Goal: Communication & Community: Answer question/provide support

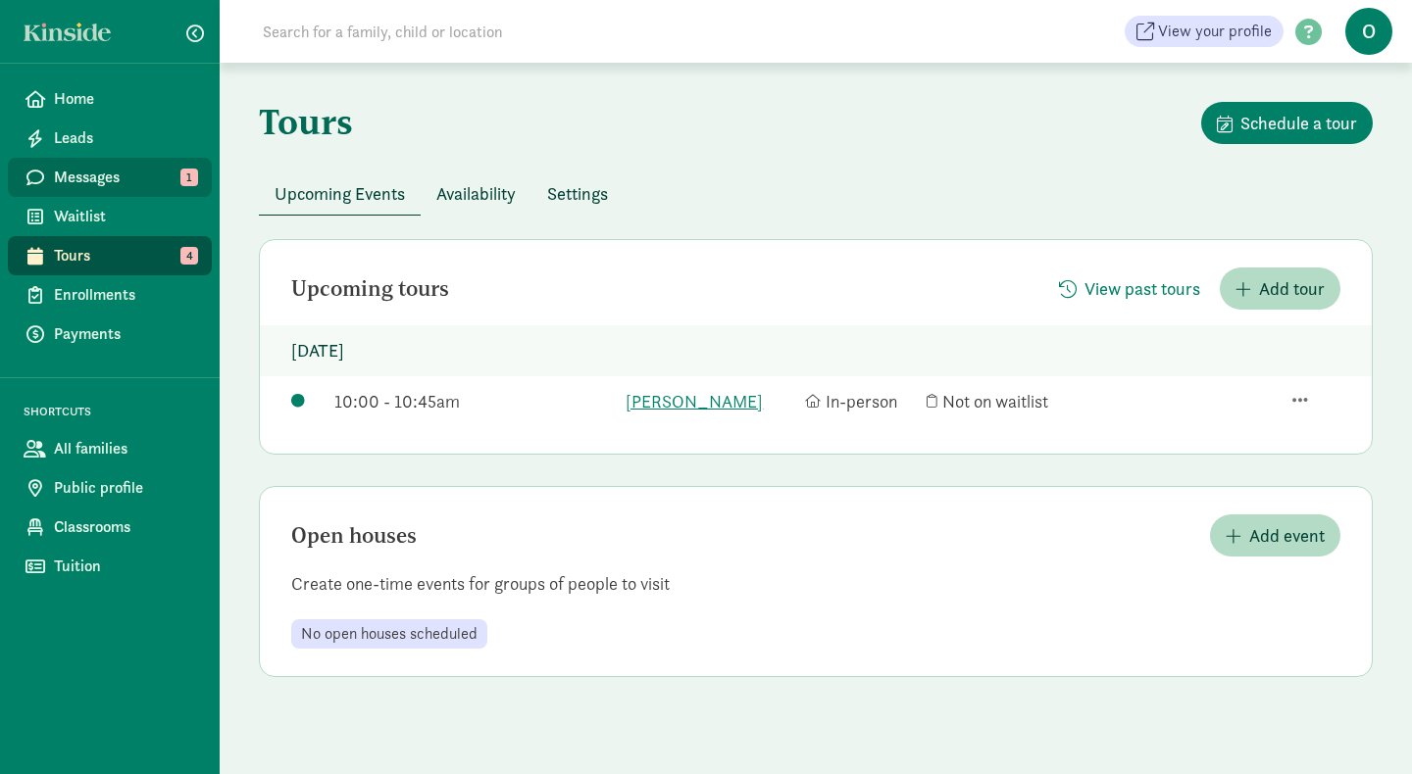
click at [174, 178] on span "Messages" at bounding box center [125, 178] width 142 height 24
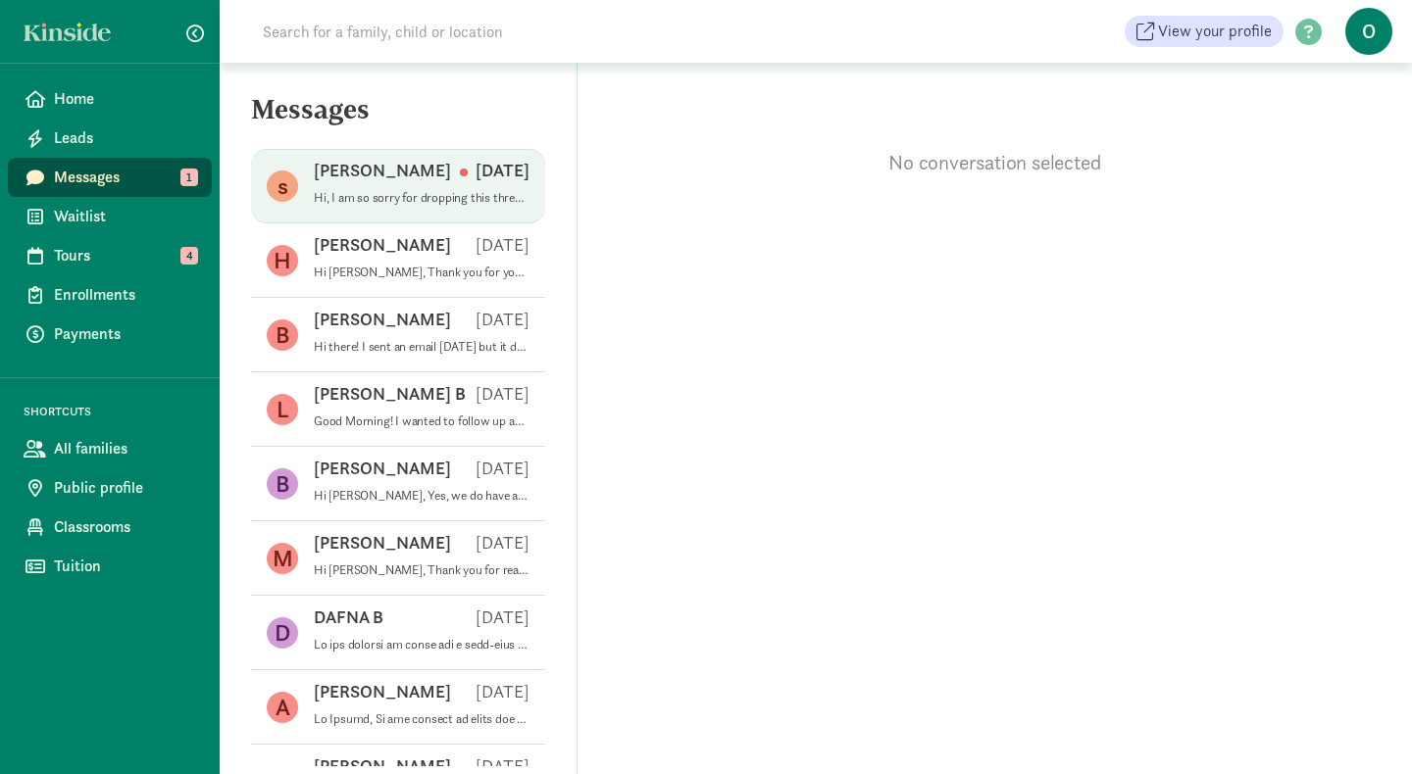
click at [362, 162] on div "seth g Sep 08" at bounding box center [422, 174] width 216 height 31
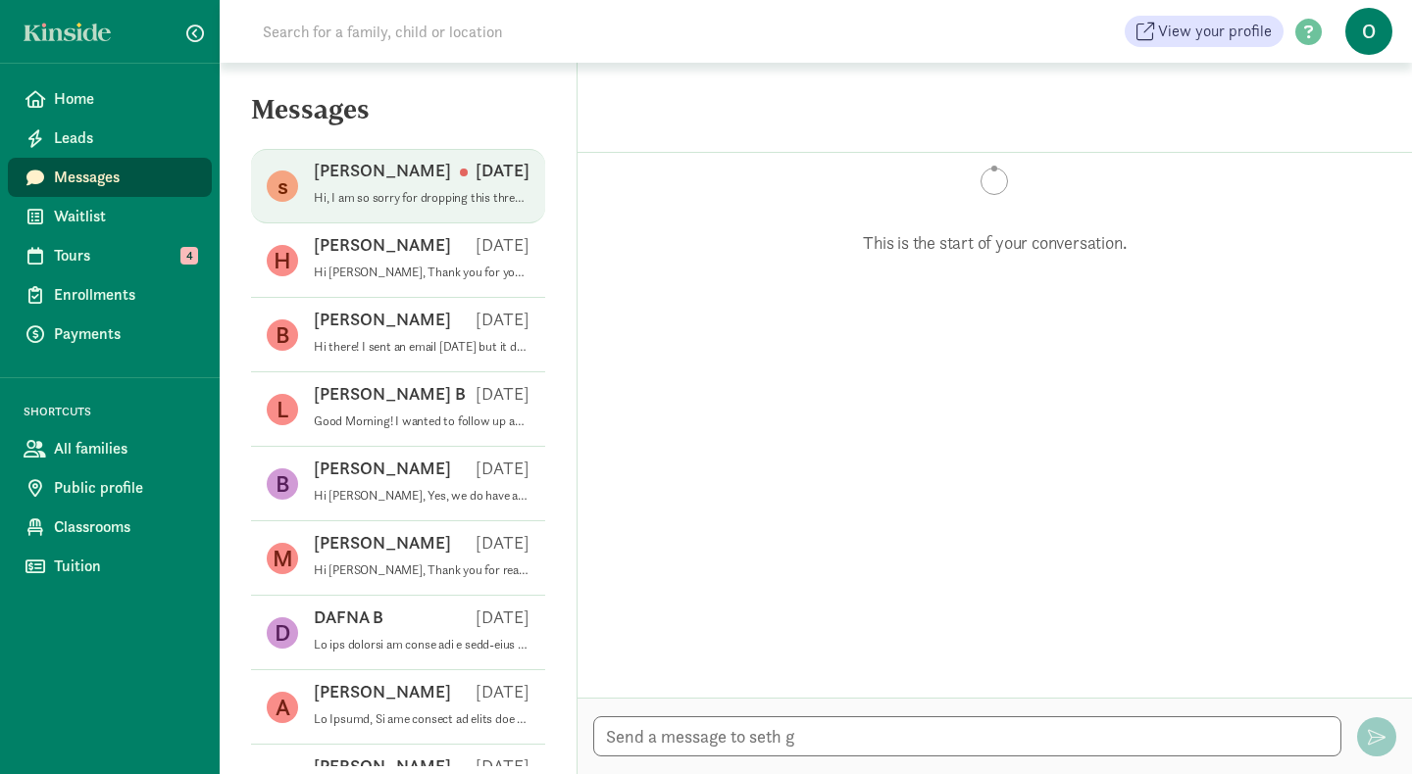
scroll to position [289, 0]
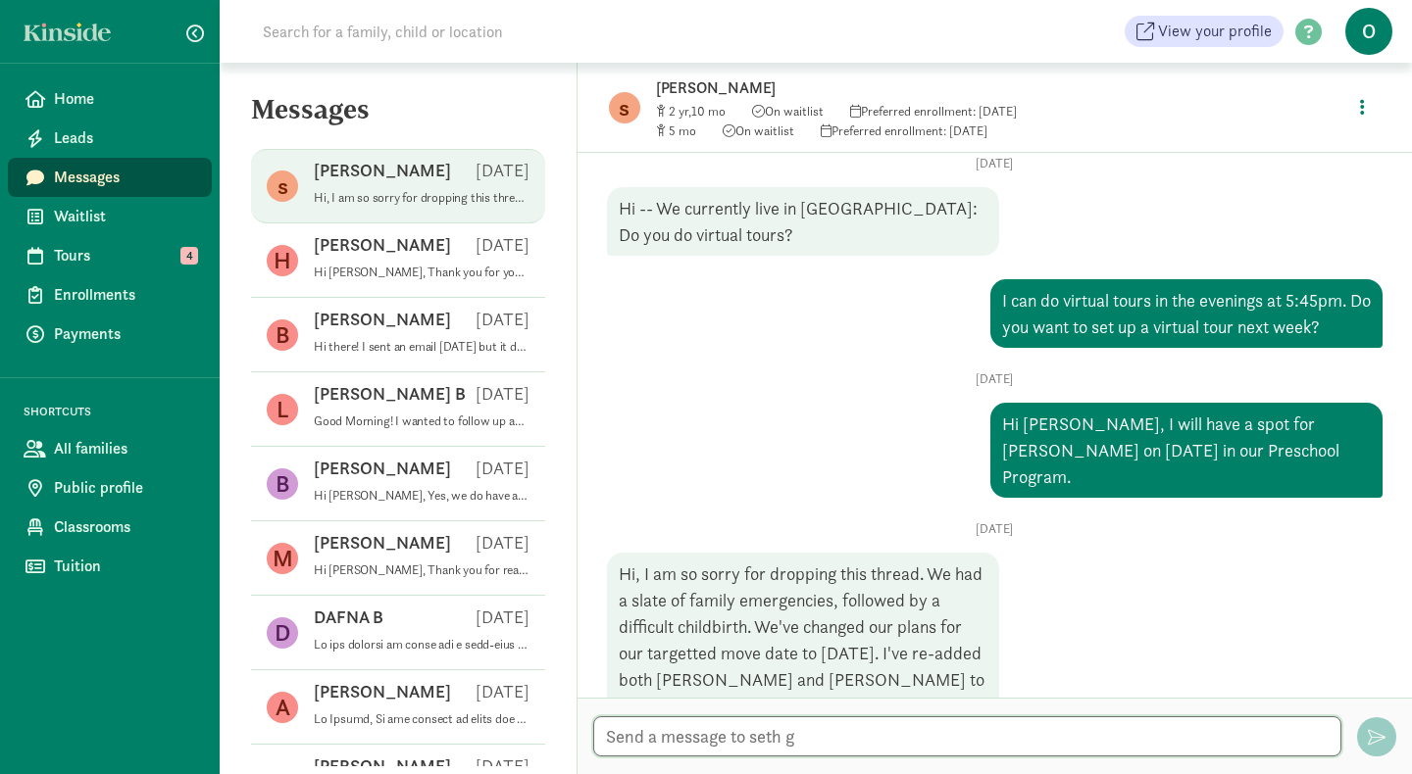
click at [665, 728] on textarea at bounding box center [967, 737] width 748 height 40
type textarea "h"
type textarea "Hi Seth, No worries! I do have"
click at [107, 216] on span "Waitlist" at bounding box center [125, 217] width 142 height 24
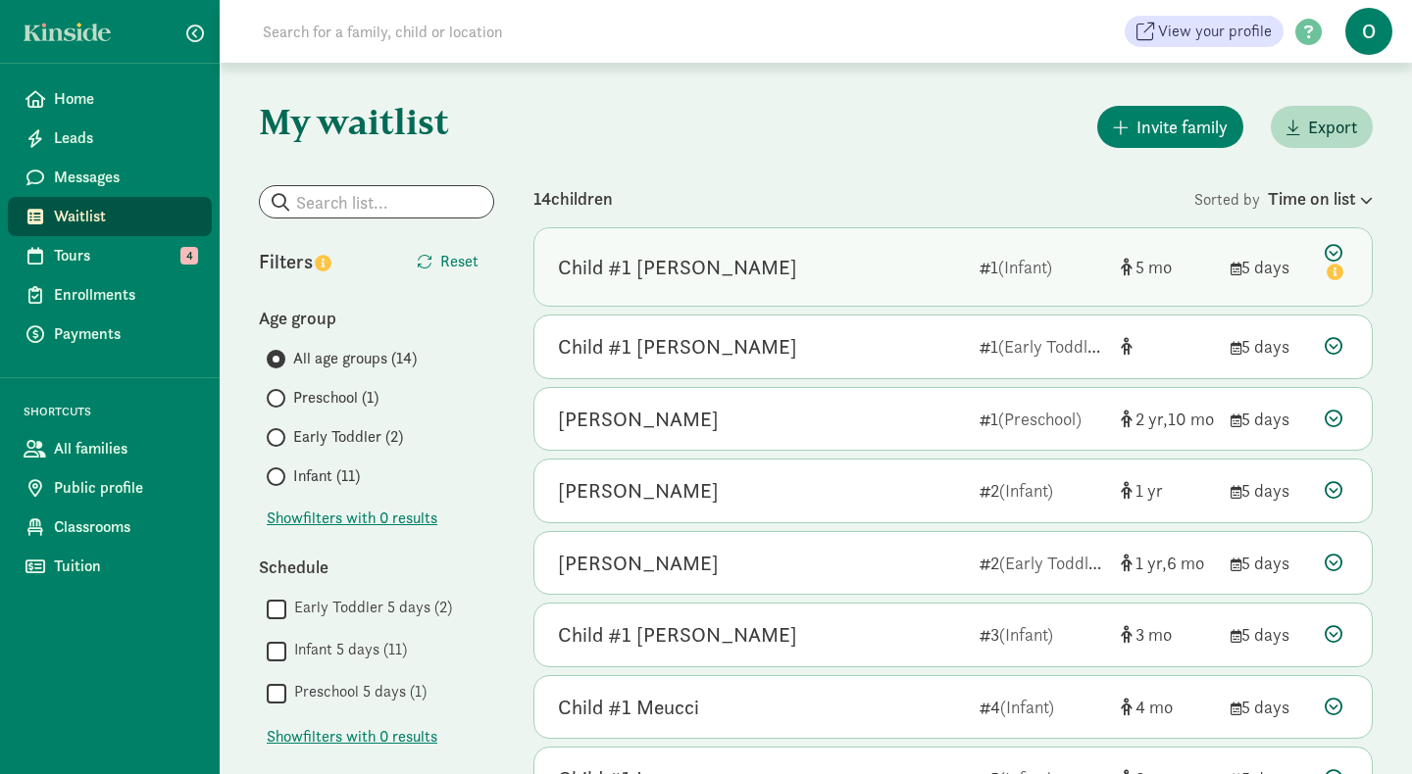
click at [672, 262] on div "Child #1 [PERSON_NAME]" at bounding box center [677, 267] width 239 height 31
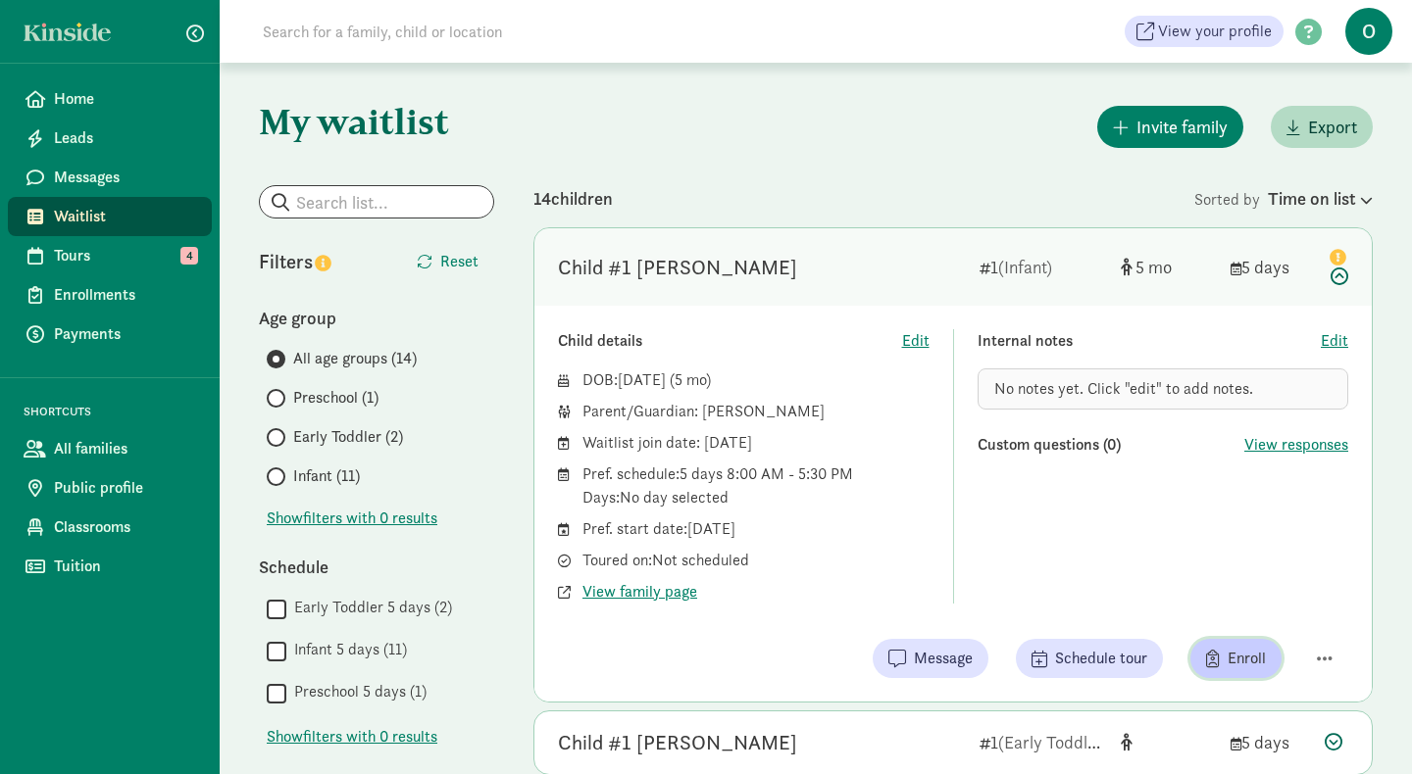
click at [1241, 669] on span "Enroll" at bounding box center [1246, 659] width 38 height 24
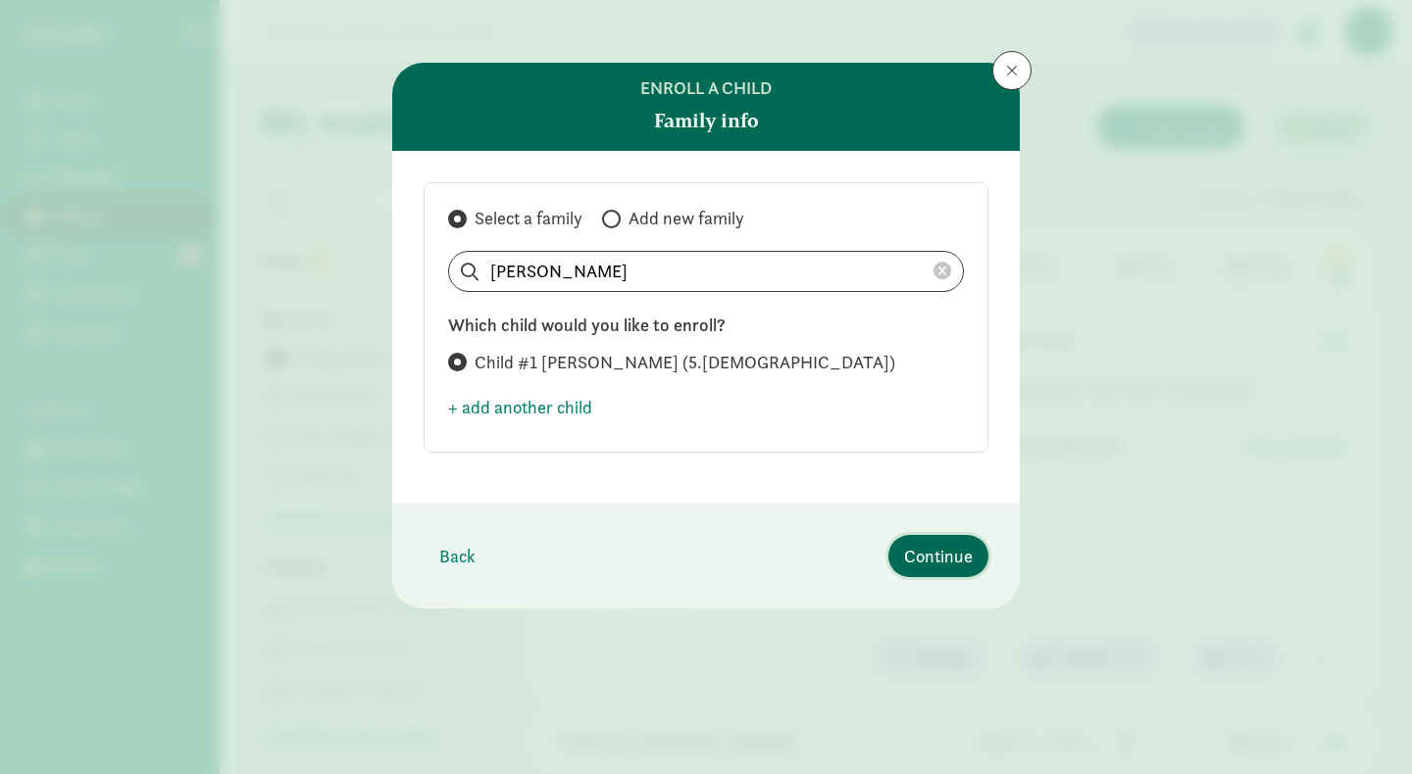
click at [931, 554] on span "Continue" at bounding box center [938, 556] width 69 height 26
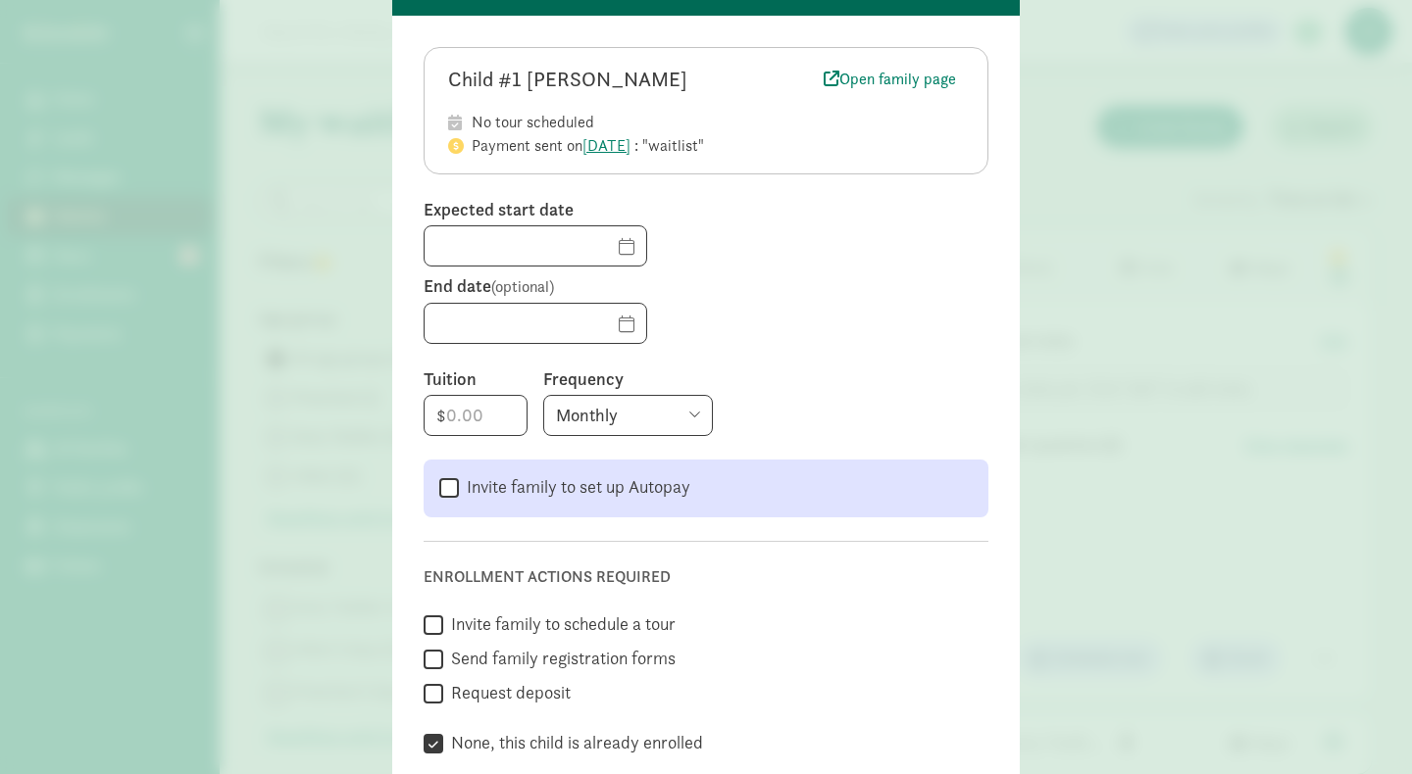
scroll to position [132, 0]
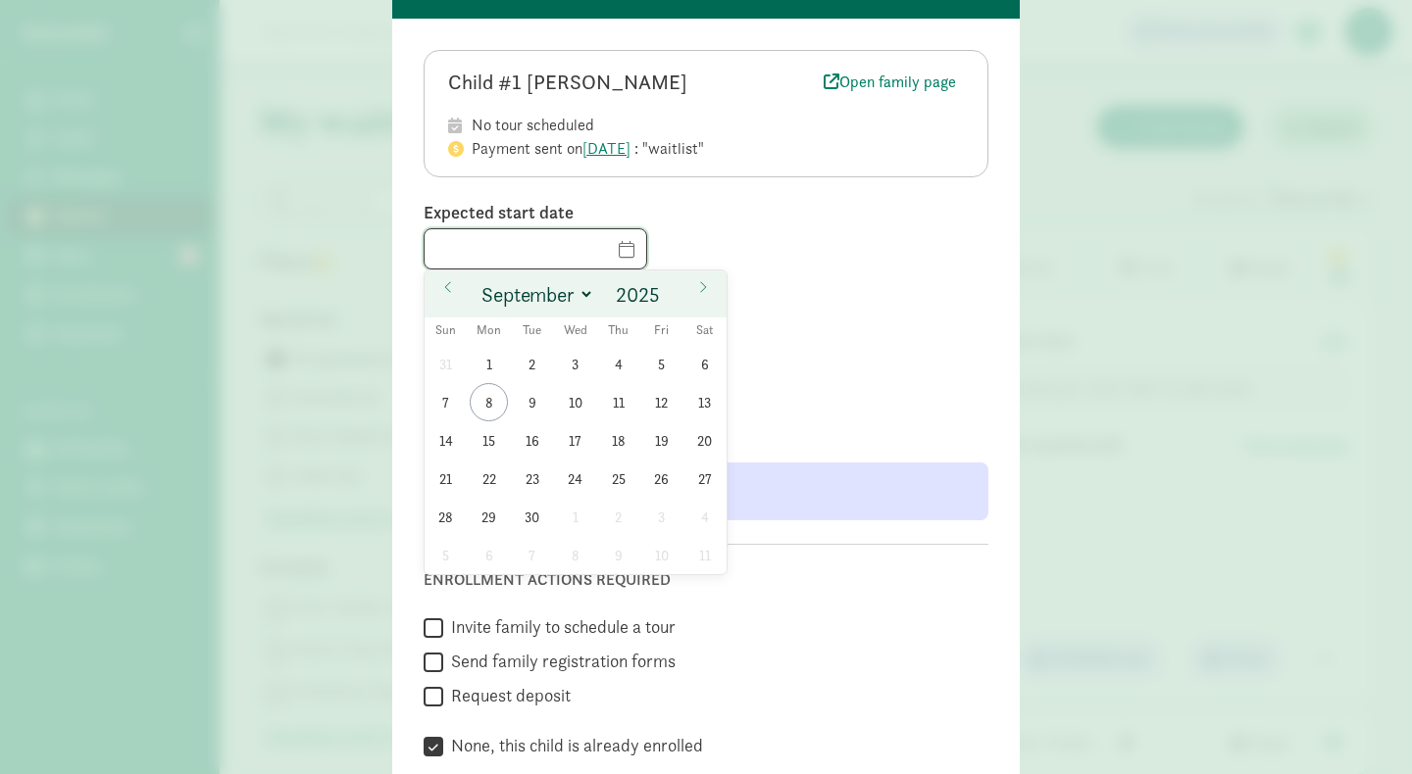
click at [598, 252] on input "text" at bounding box center [535, 248] width 222 height 39
click at [698, 288] on icon at bounding box center [703, 287] width 12 height 14
select select "9"
click at [660, 483] on span "24" at bounding box center [661, 479] width 38 height 38
type input "10/24/2025"
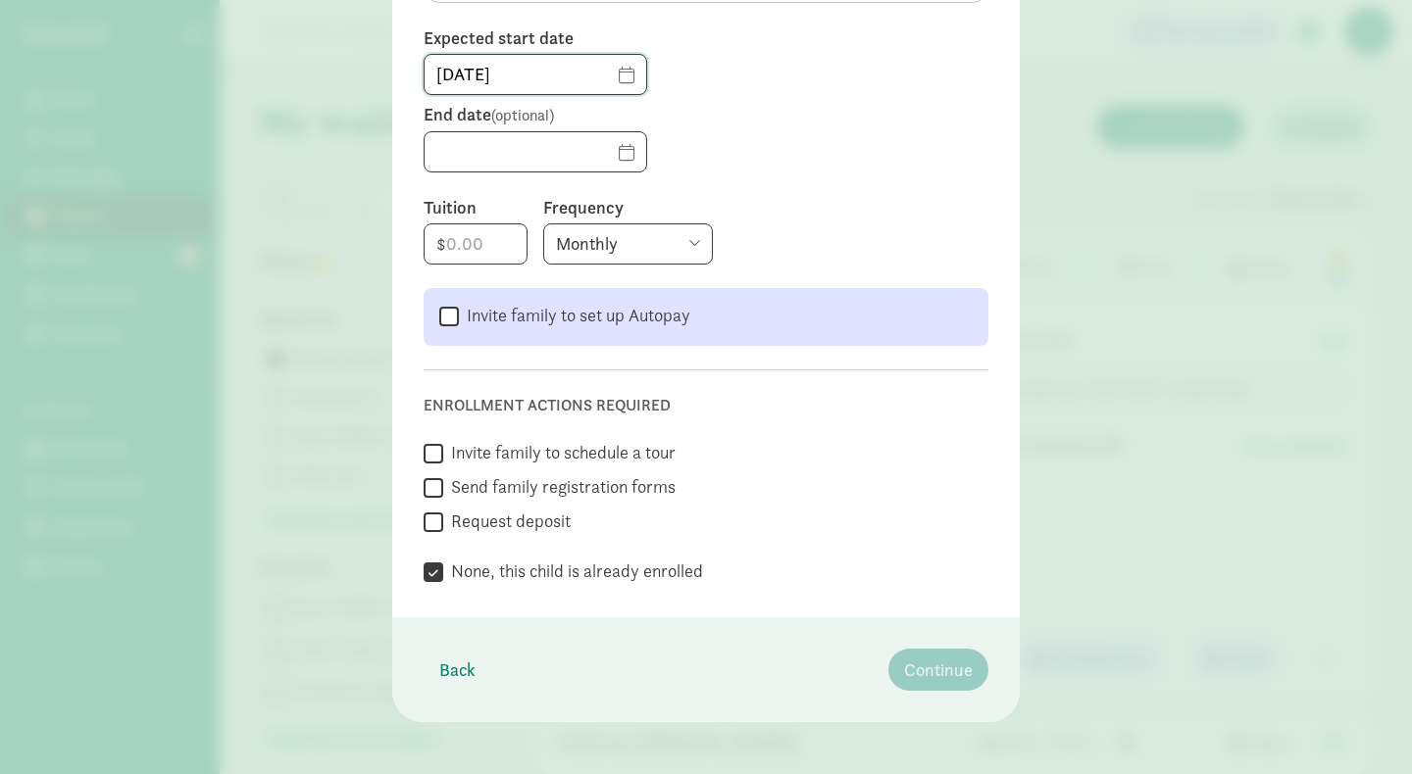
scroll to position [317, 0]
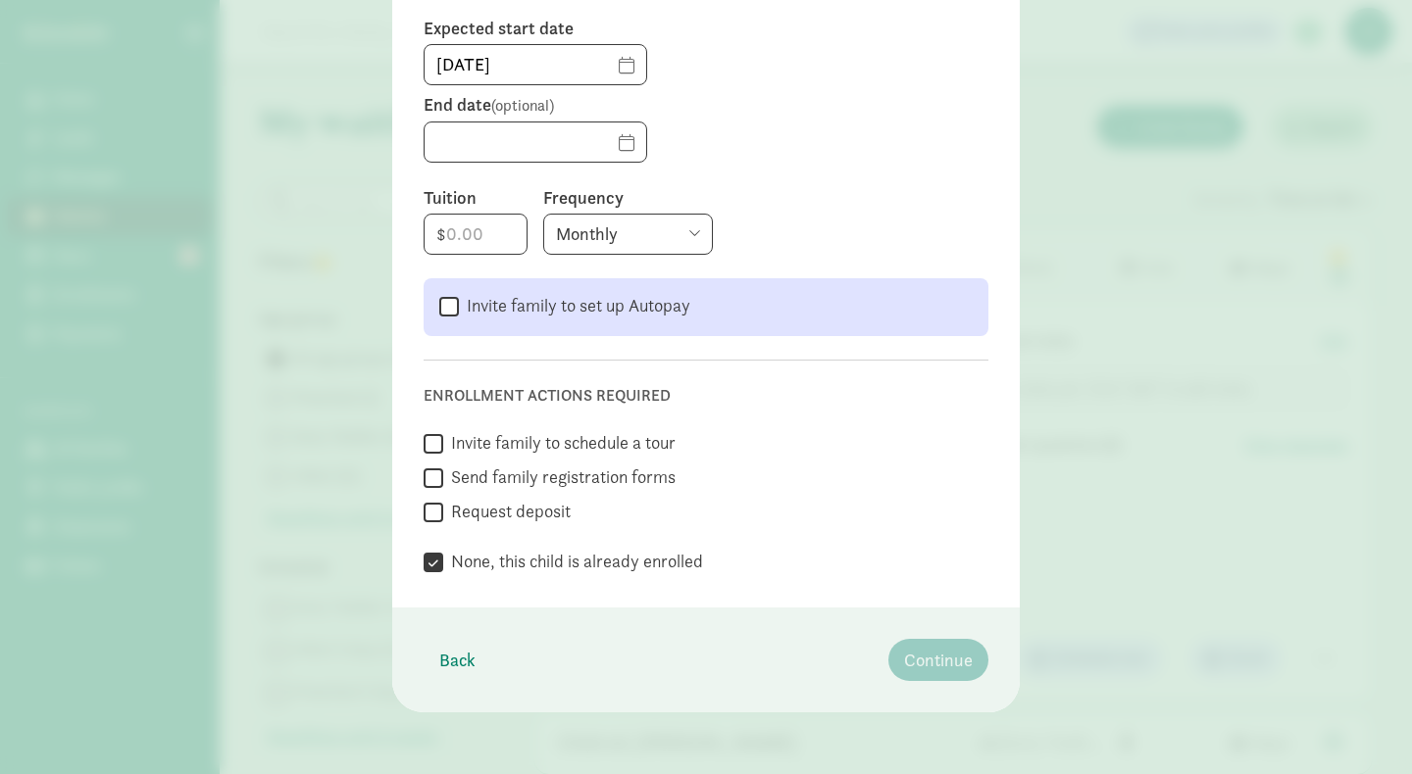
click at [484, 559] on label "None, this child is already enrolled" at bounding box center [573, 562] width 260 height 24
click at [443, 559] on input "None, this child is already enrolled" at bounding box center [433, 563] width 20 height 26
click at [484, 559] on label "None, this child is already enrolled" at bounding box center [573, 562] width 260 height 24
click at [443, 559] on input "None, this child is already enrolled" at bounding box center [433, 563] width 20 height 26
checkbox input "true"
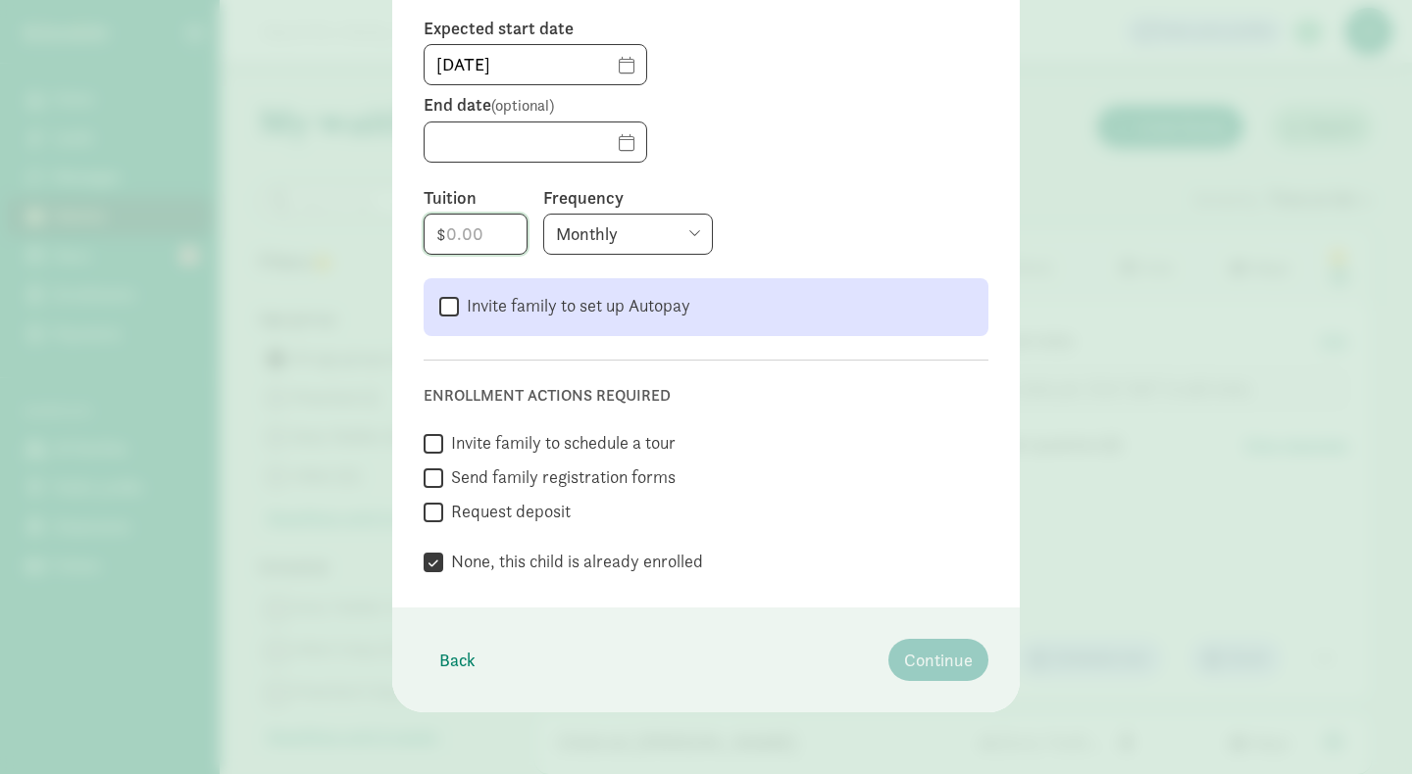
click at [484, 234] on input "number" at bounding box center [475, 234] width 102 height 39
type input "3617"
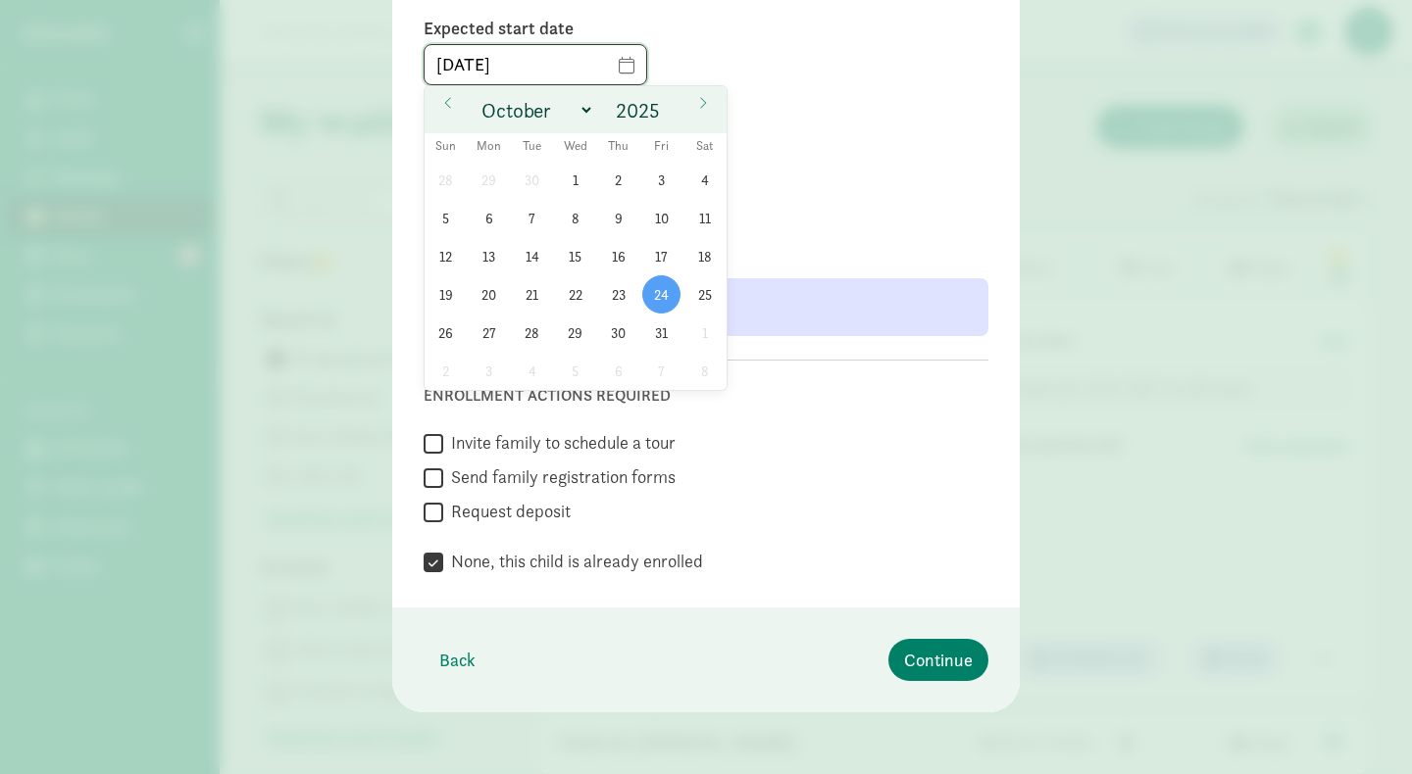
click at [596, 60] on input "10/24/2025" at bounding box center [535, 64] width 222 height 39
click at [487, 333] on span "27" at bounding box center [489, 333] width 38 height 38
type input "10/27/2025"
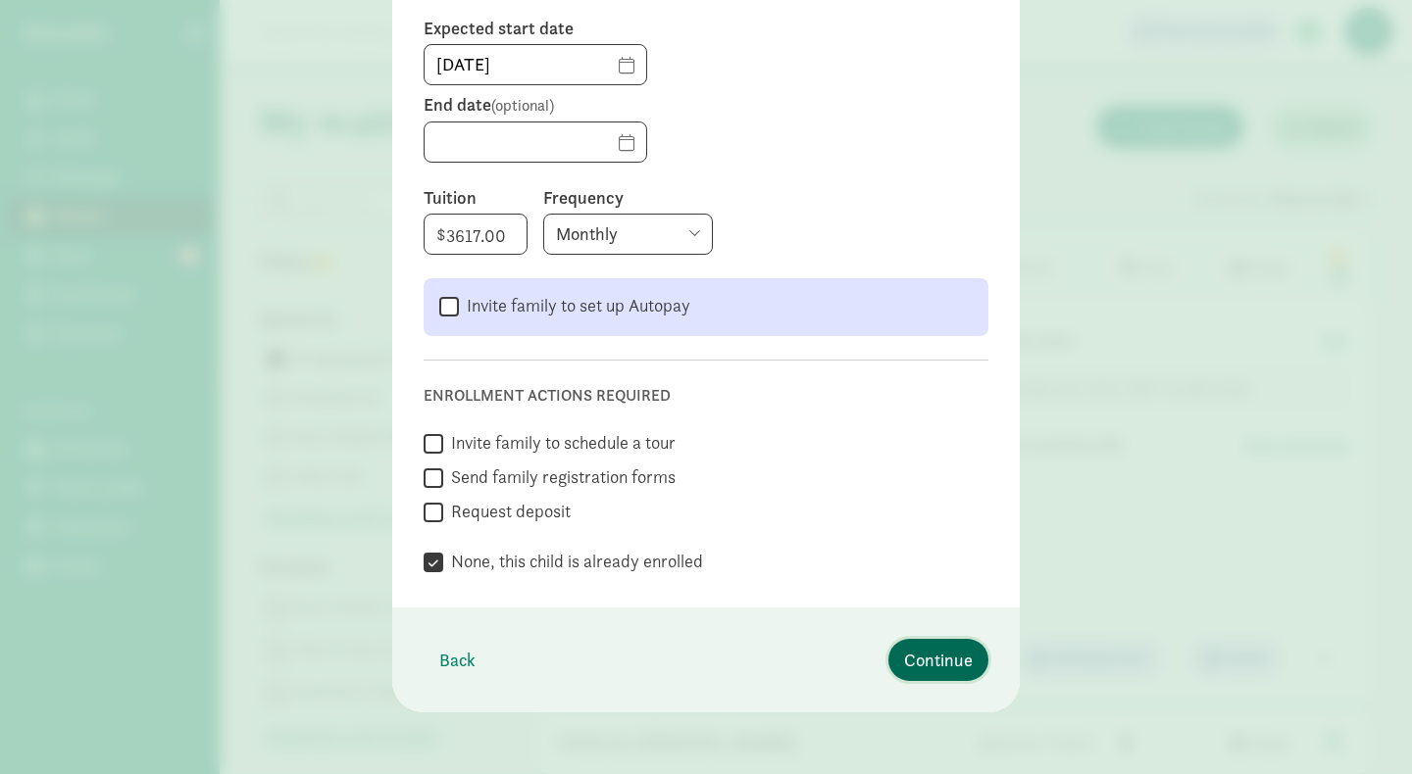
click at [921, 663] on span "Continue" at bounding box center [938, 660] width 69 height 26
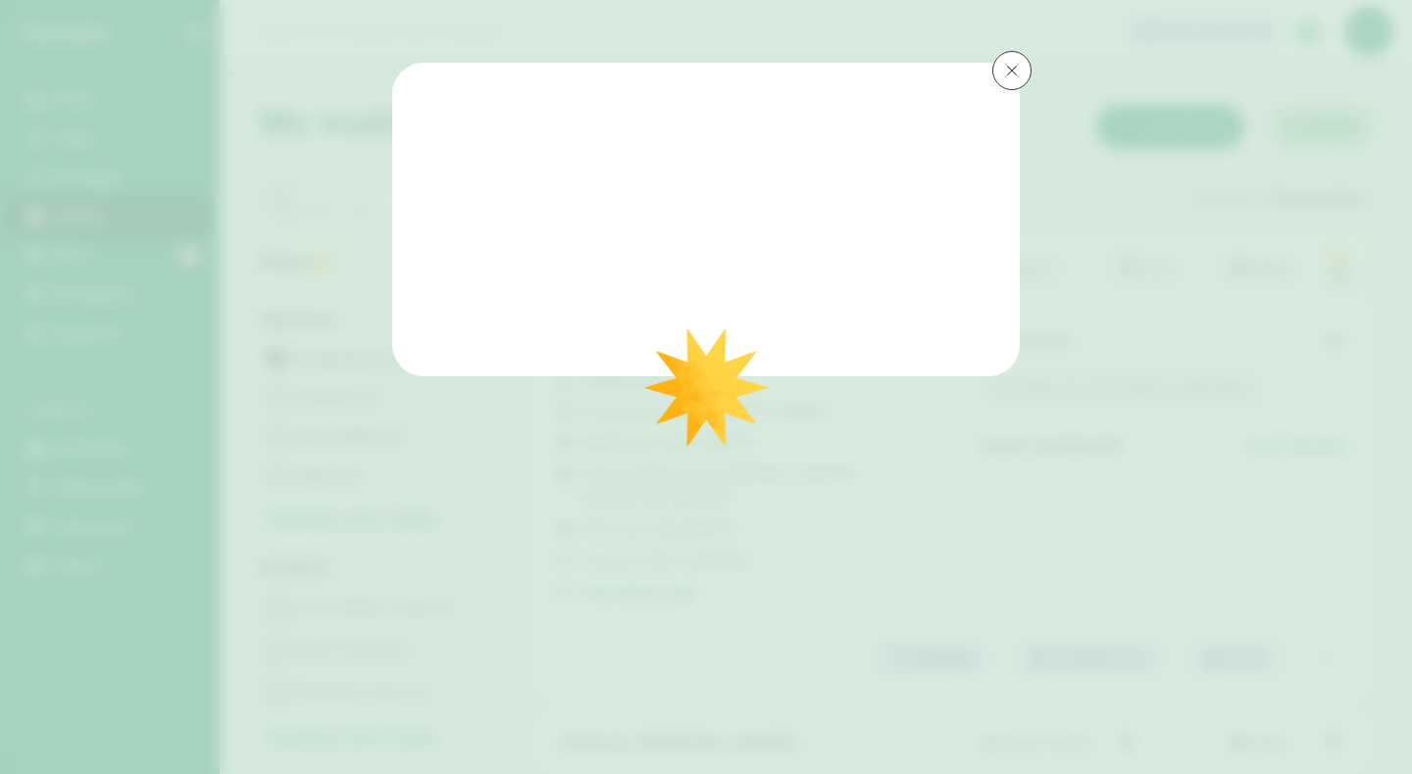
scroll to position [0, 0]
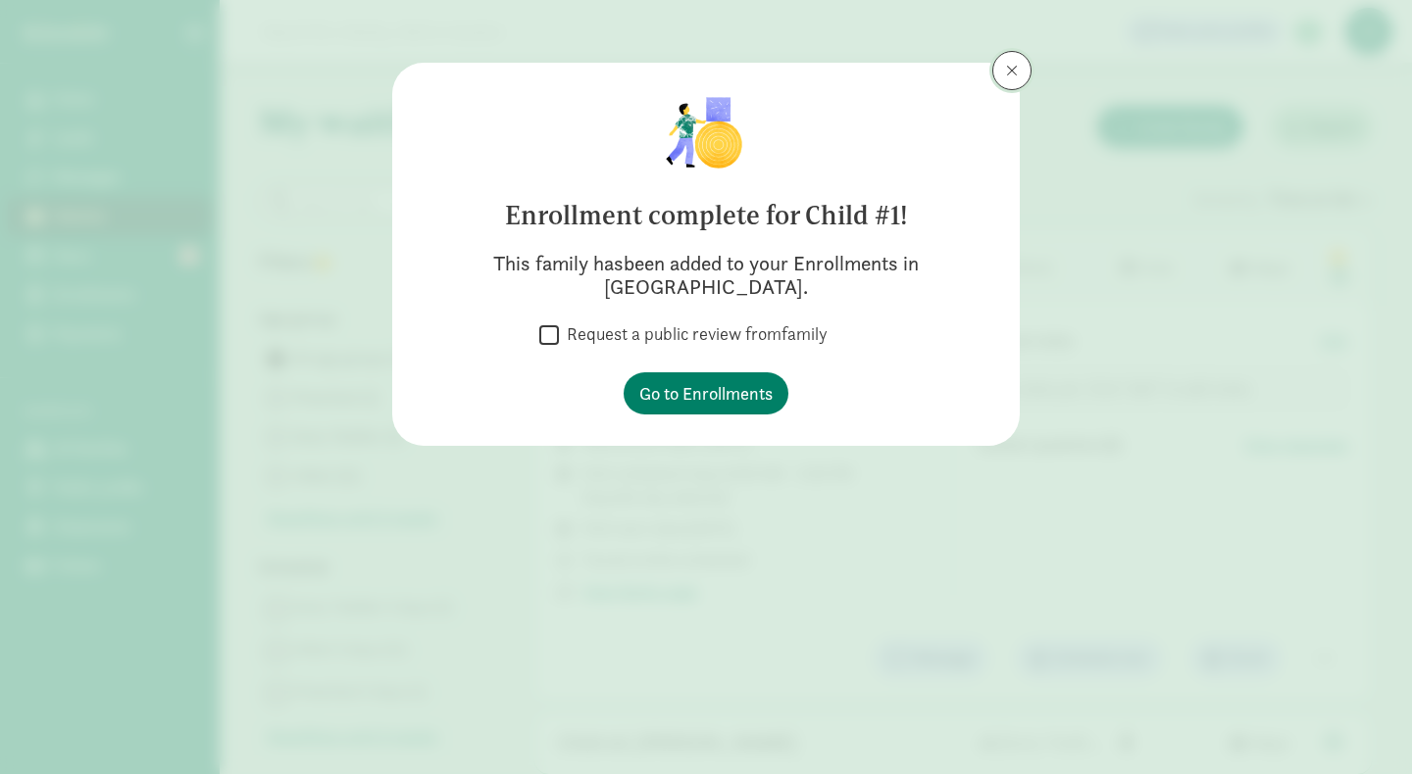
click at [1006, 75] on span at bounding box center [1012, 71] width 12 height 16
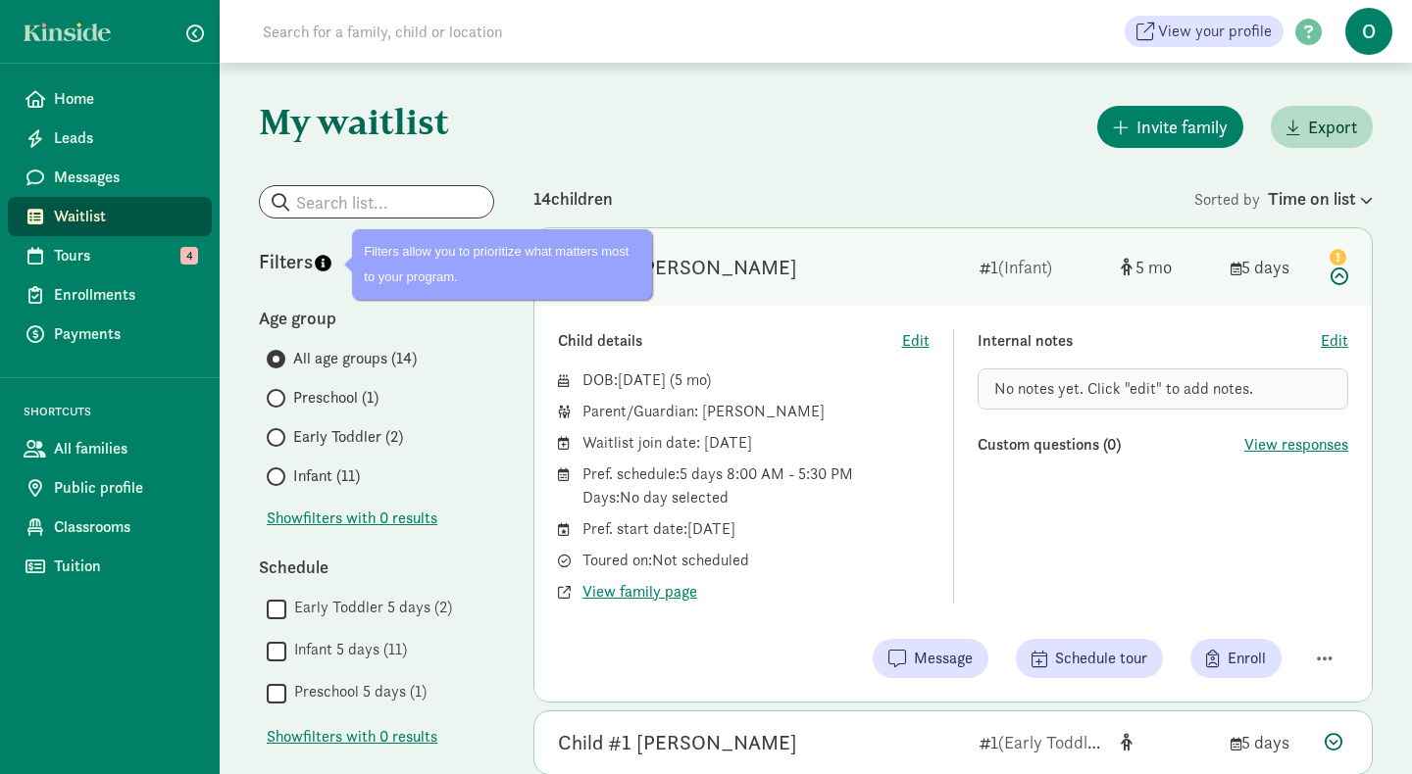
click at [94, 212] on span "Waitlist" at bounding box center [125, 217] width 142 height 24
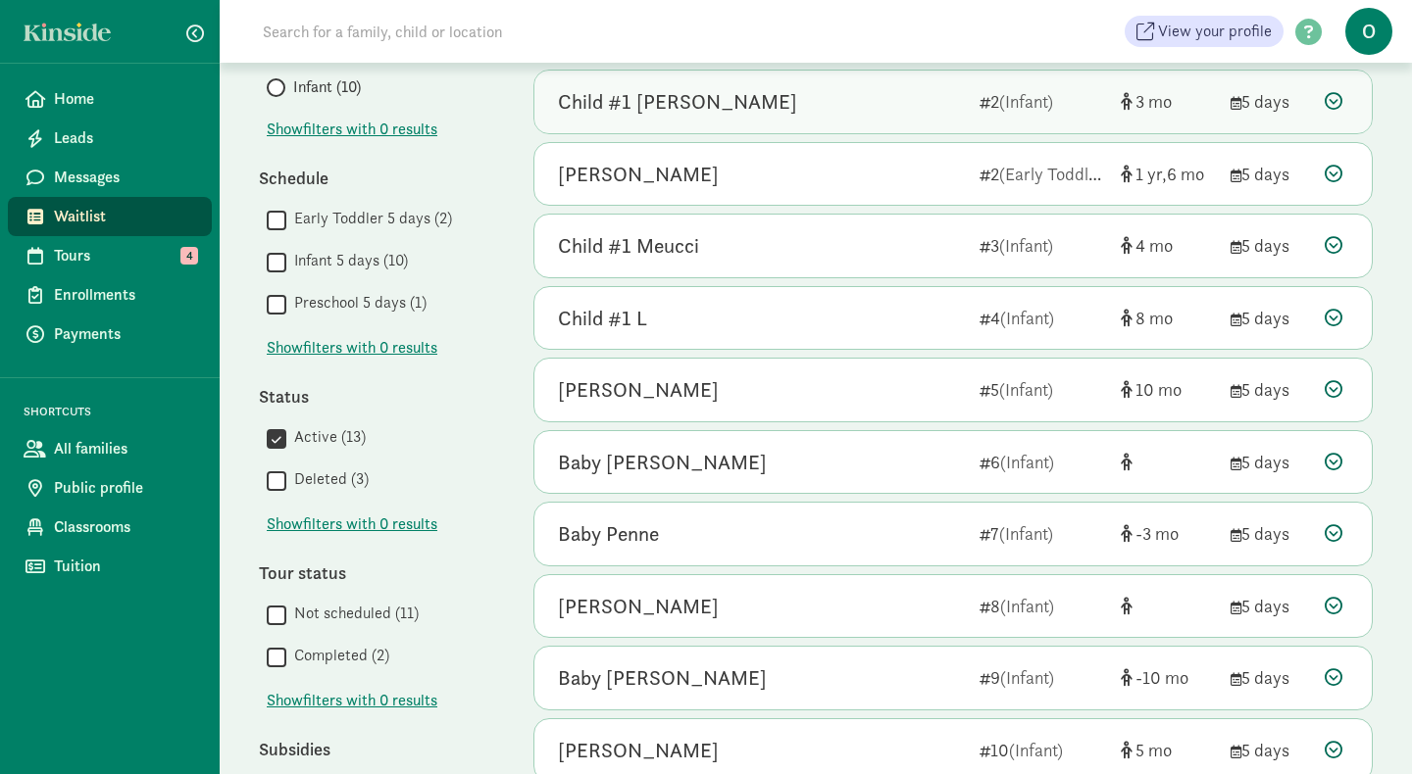
scroll to position [481, 0]
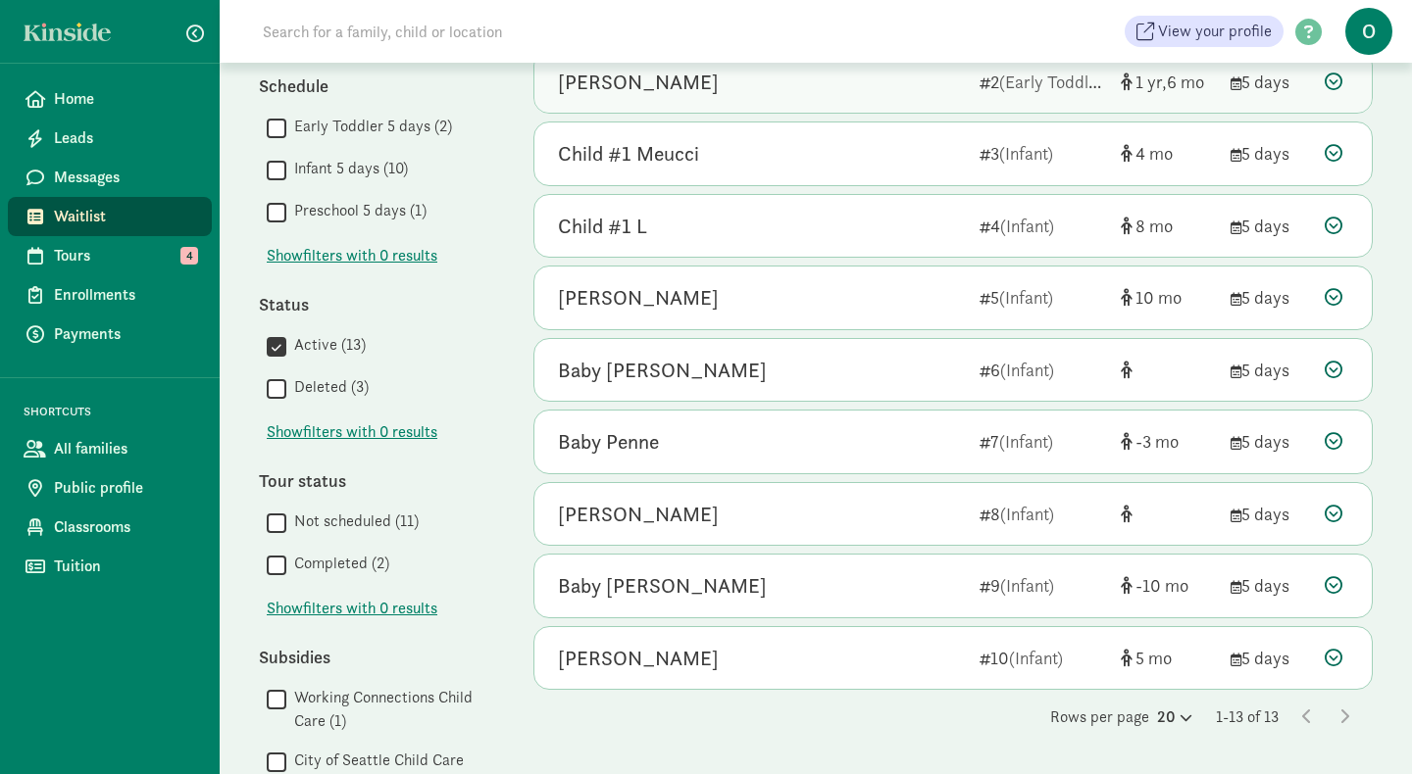
click at [652, 89] on div "[PERSON_NAME]" at bounding box center [638, 82] width 161 height 31
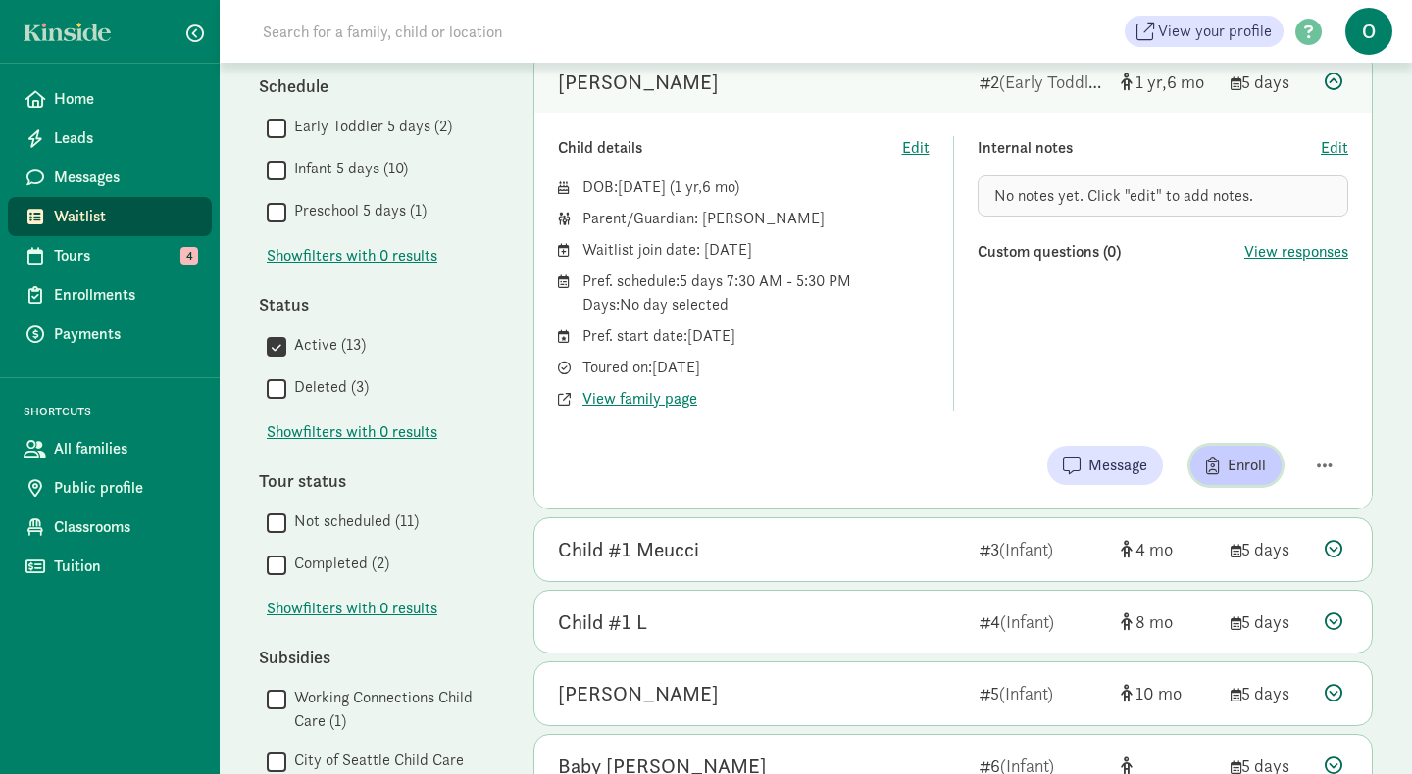
click at [1214, 456] on span "Enroll" at bounding box center [1236, 466] width 60 height 24
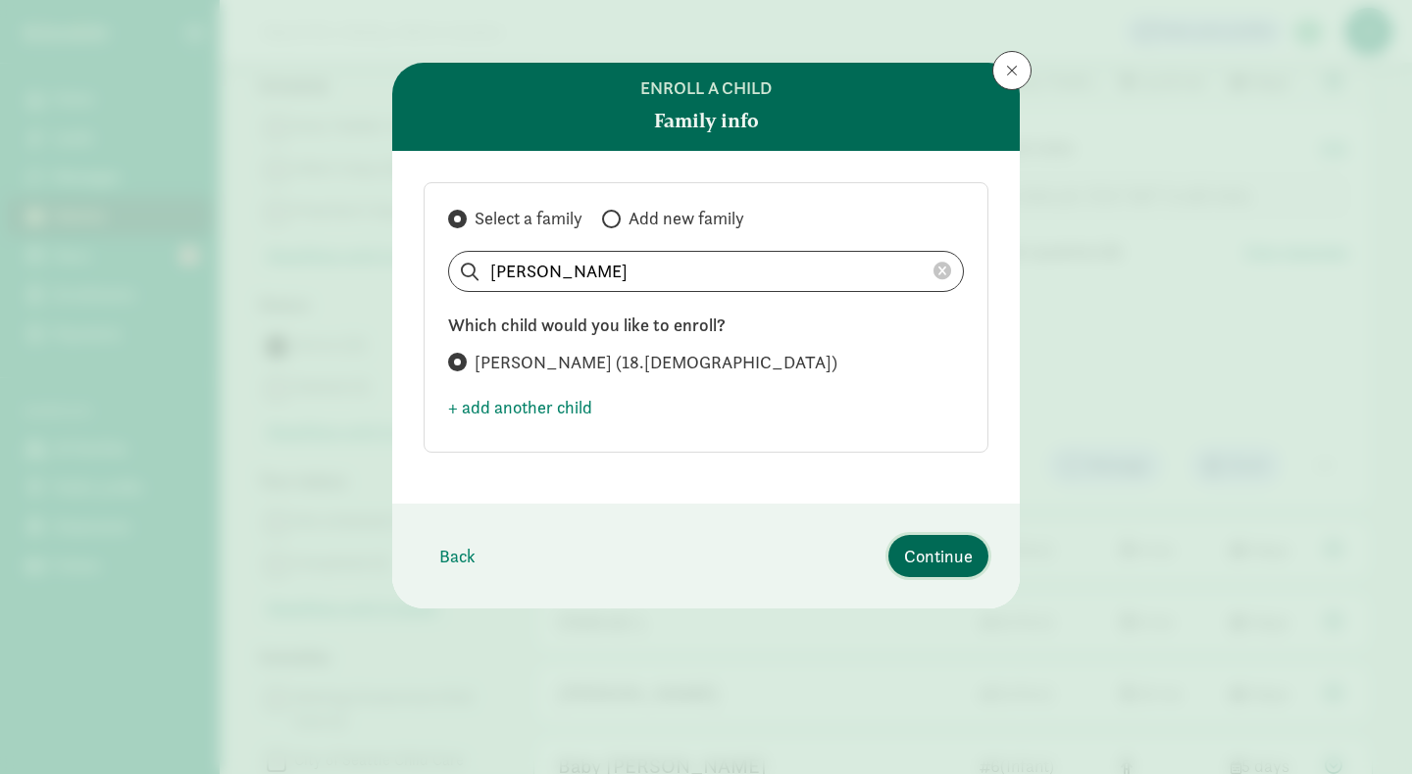
click at [945, 561] on span "Continue" at bounding box center [938, 556] width 69 height 26
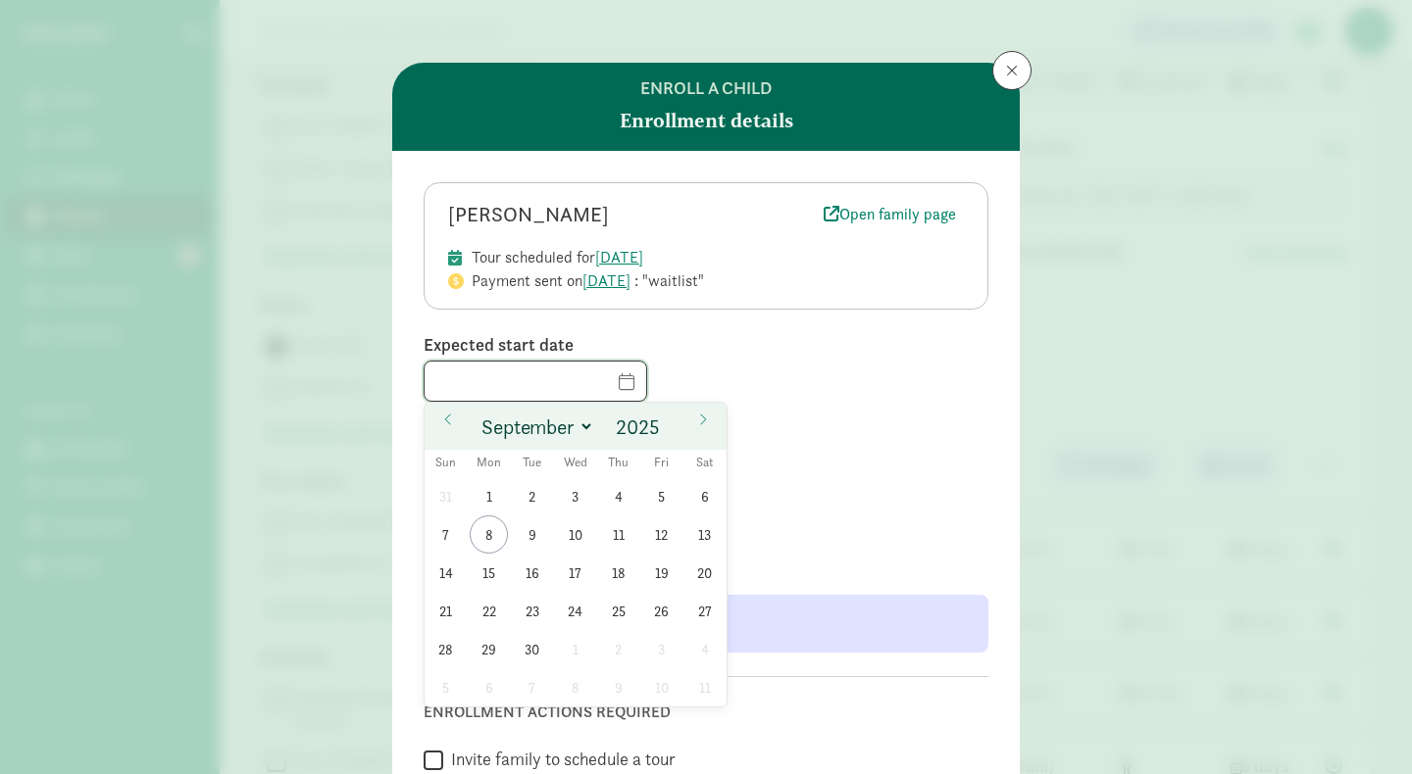
click at [603, 379] on input "text" at bounding box center [535, 381] width 222 height 39
click at [700, 413] on icon at bounding box center [703, 420] width 12 height 14
select select "11"
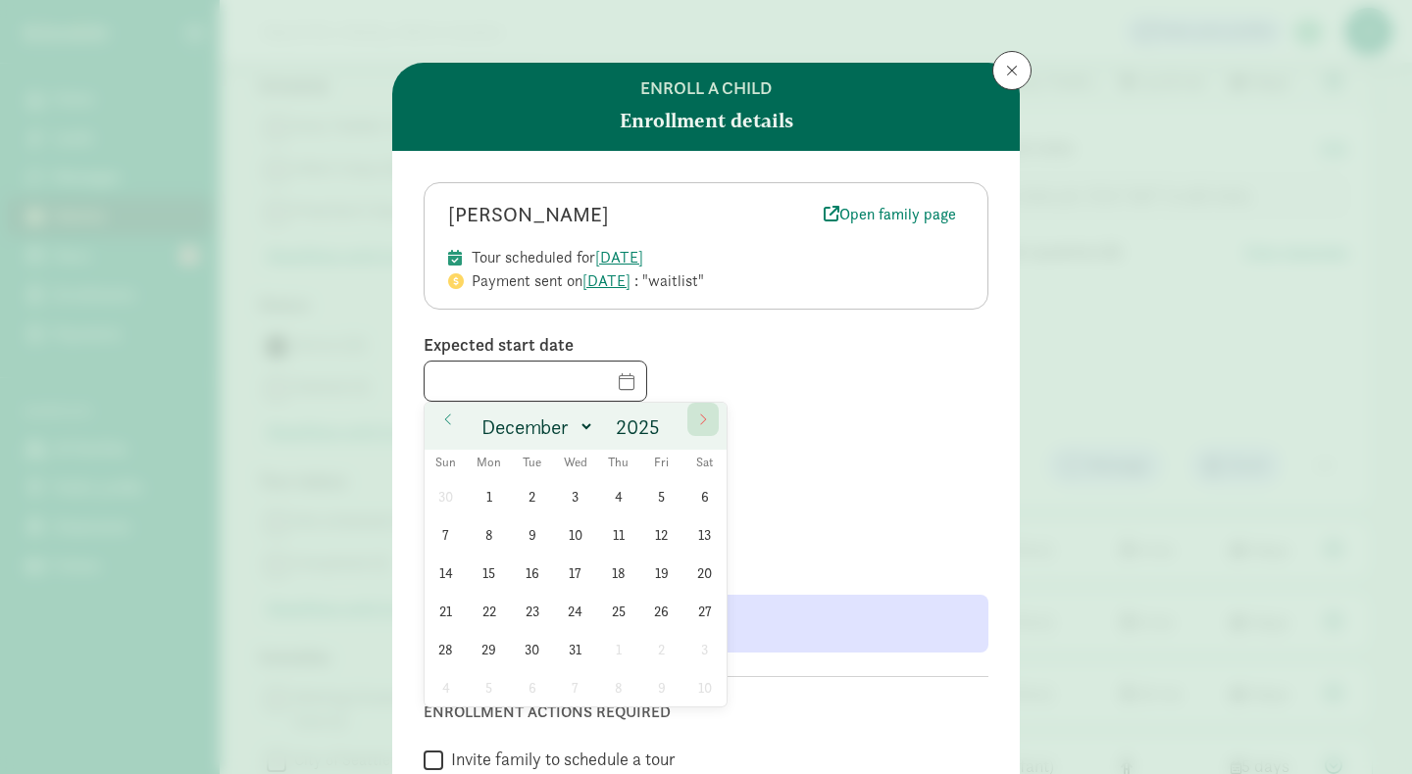
click at [700, 413] on icon at bounding box center [703, 420] width 12 height 14
type input "2026"
select select "0"
click at [502, 533] on span "5" at bounding box center [489, 535] width 38 height 38
type input "01/05/2026"
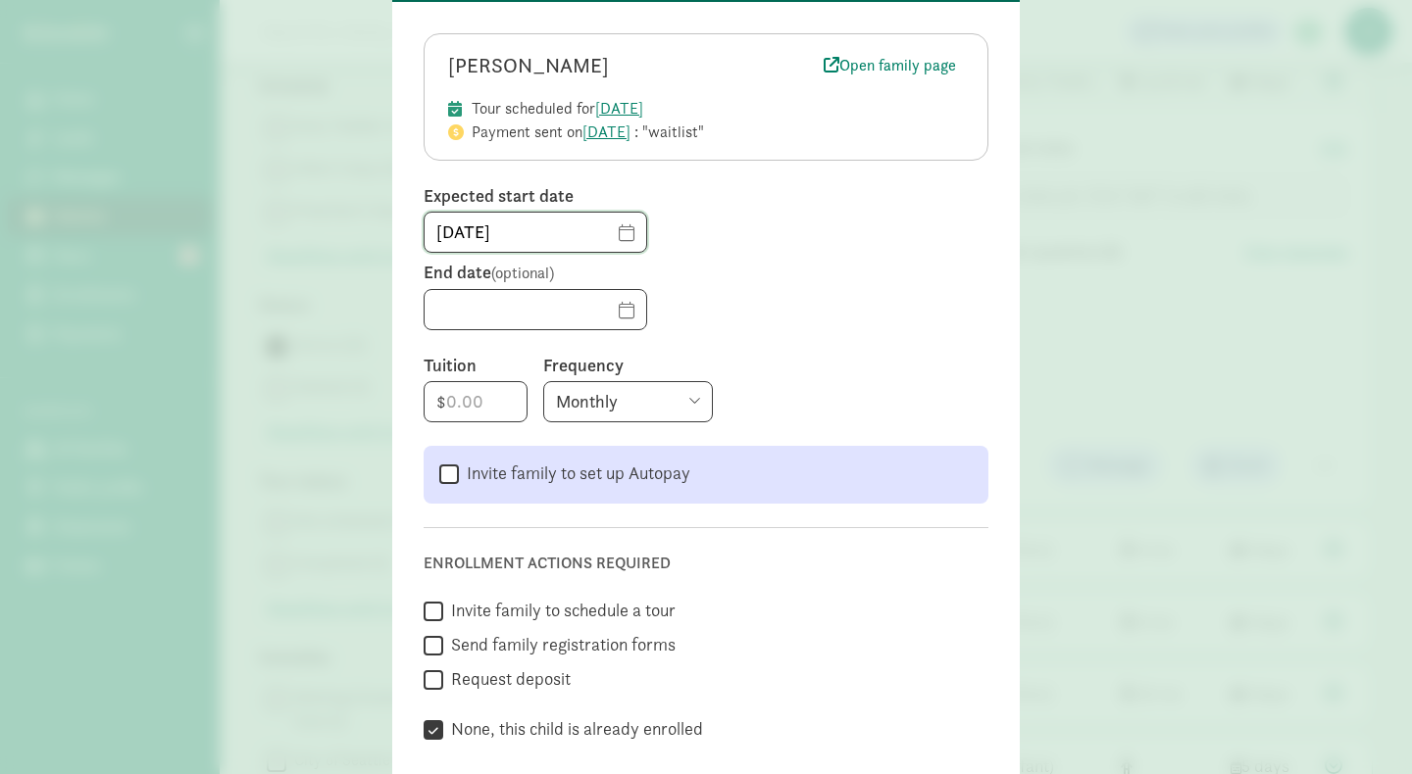
scroll to position [157, 0]
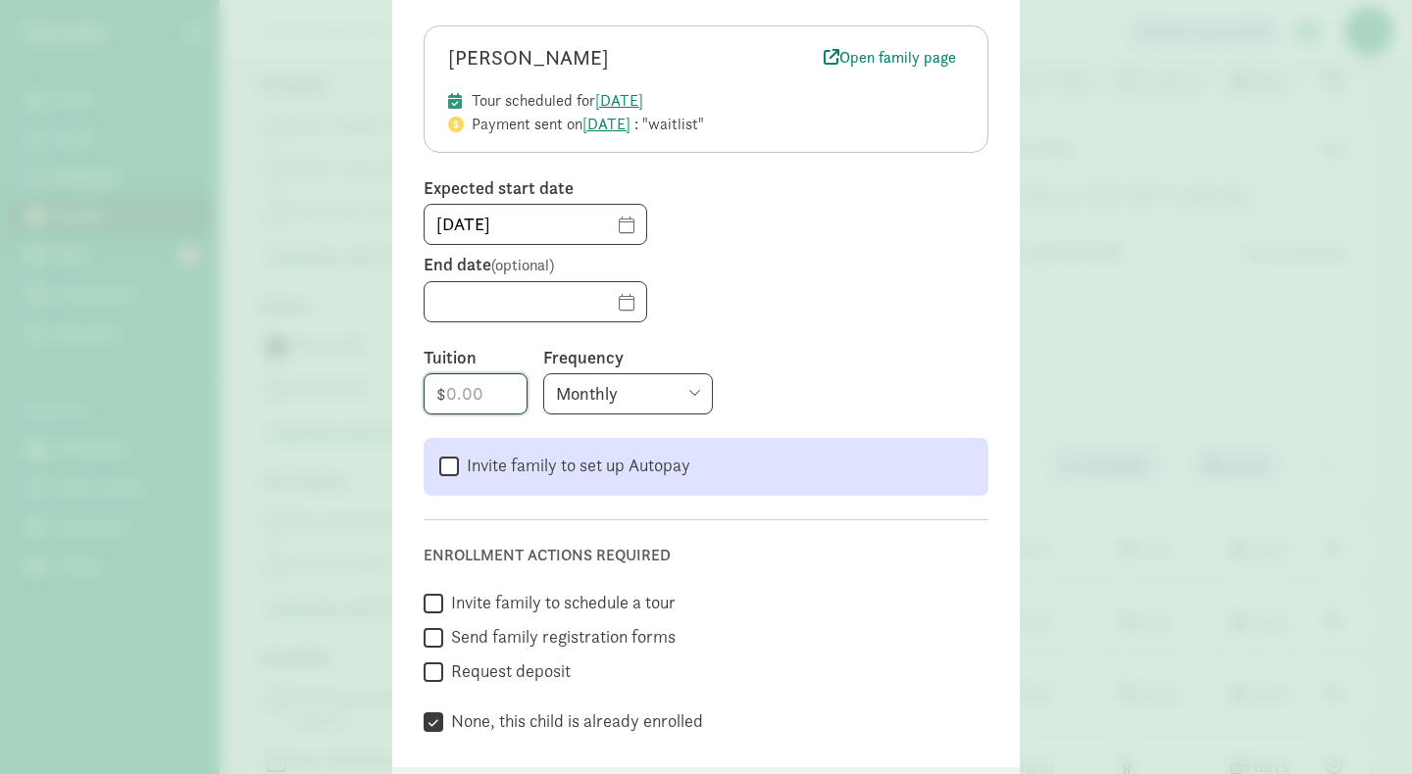
click at [491, 404] on input "number" at bounding box center [475, 393] width 102 height 39
type input "3140"
click at [783, 426] on form "Felix Frankola Open family page Tour scheduled for Aug 27, 2025 Payment sent on…" at bounding box center [705, 380] width 565 height 711
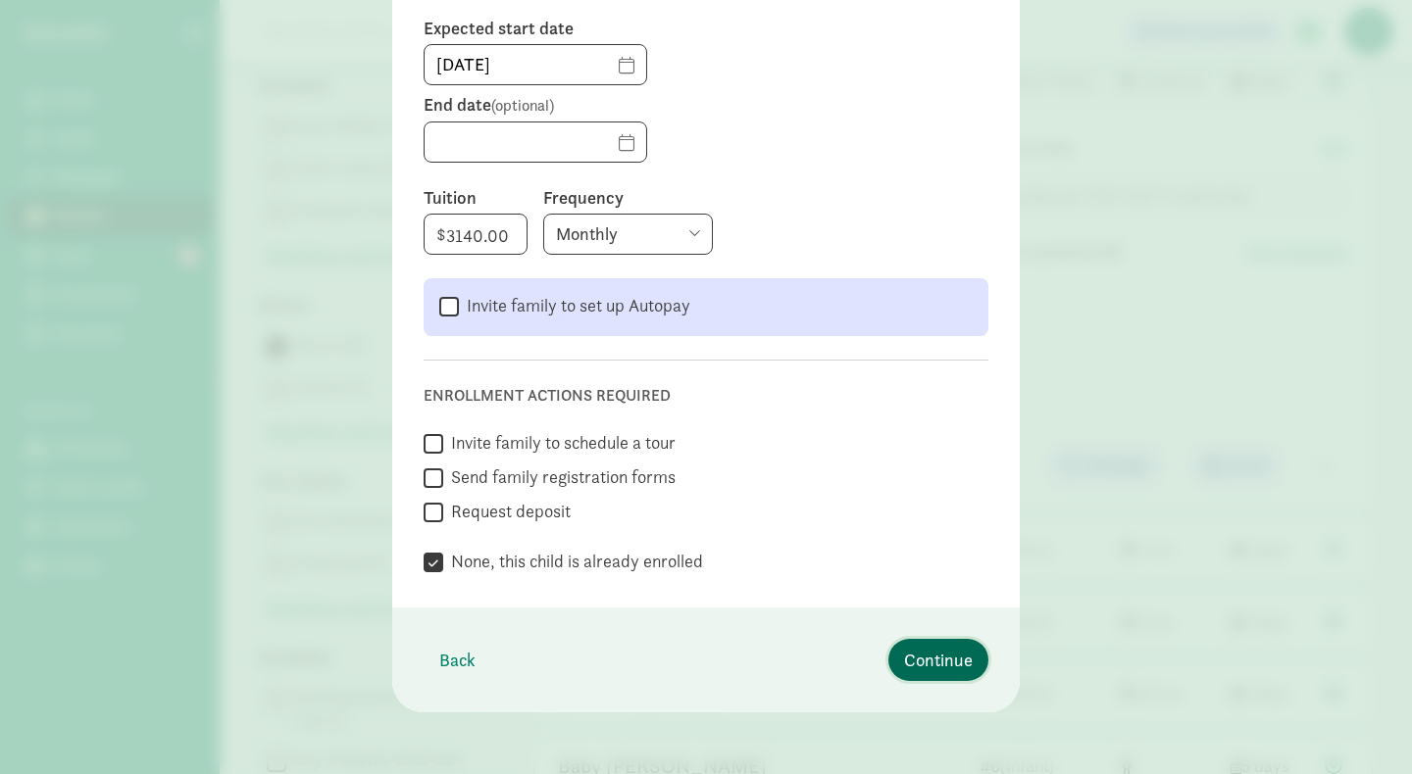
click at [926, 657] on span "Continue" at bounding box center [938, 660] width 69 height 26
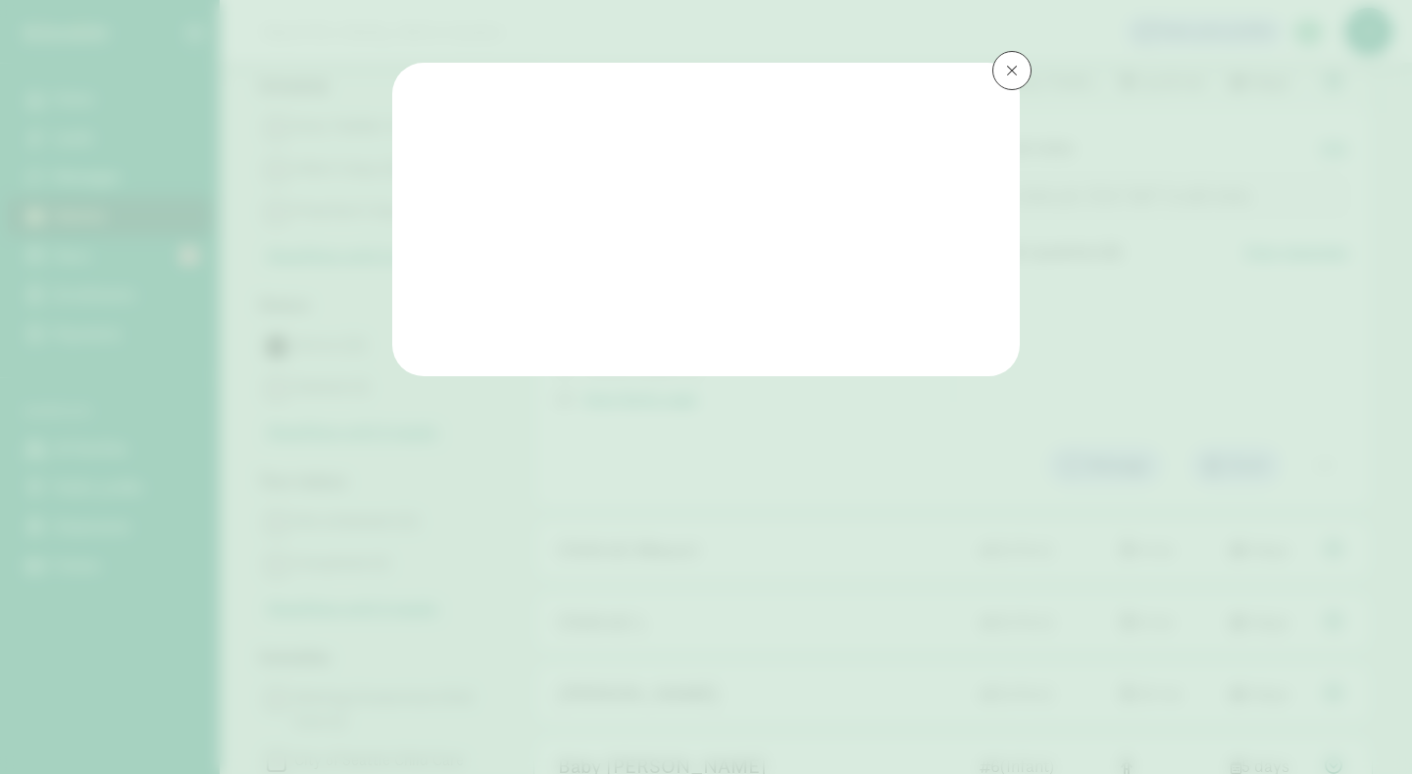
scroll to position [0, 0]
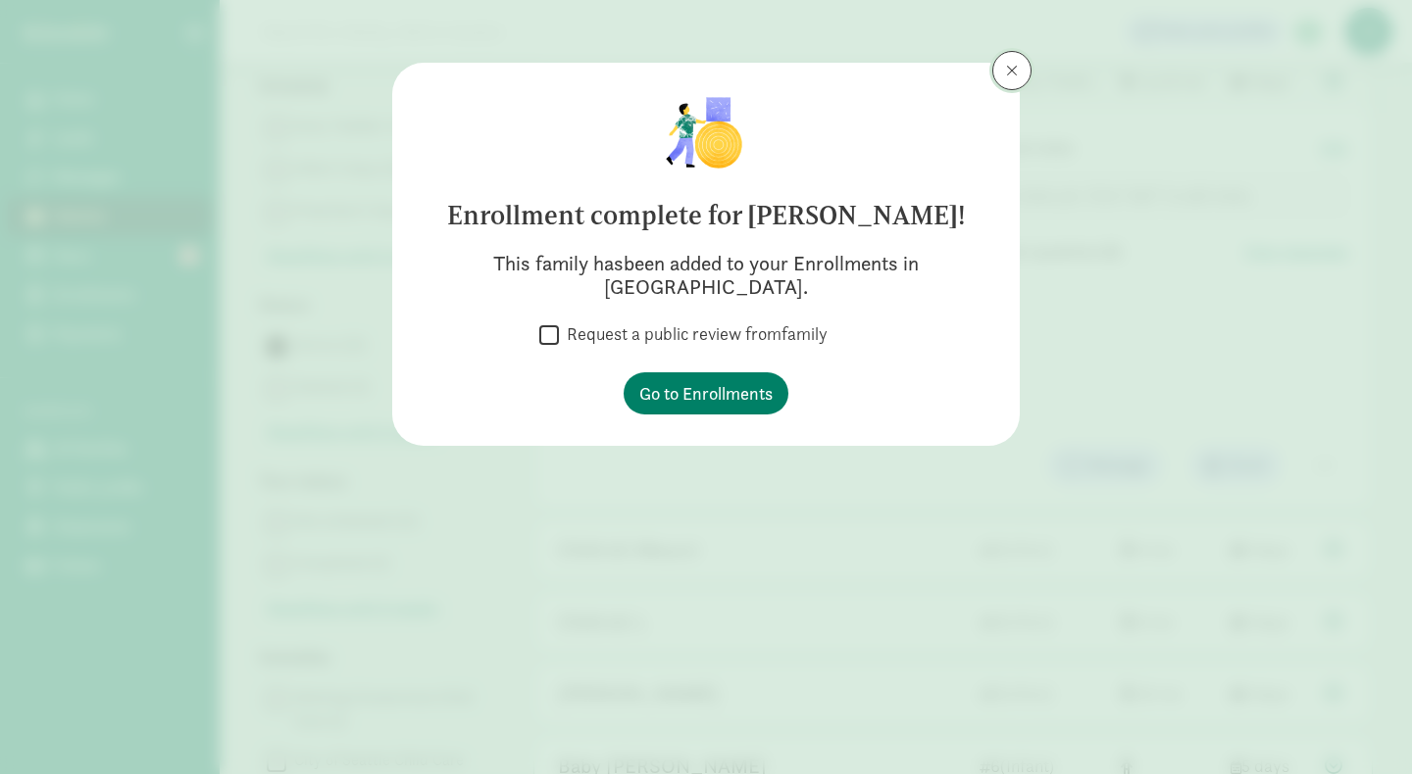
click at [1006, 73] on span at bounding box center [1012, 71] width 12 height 16
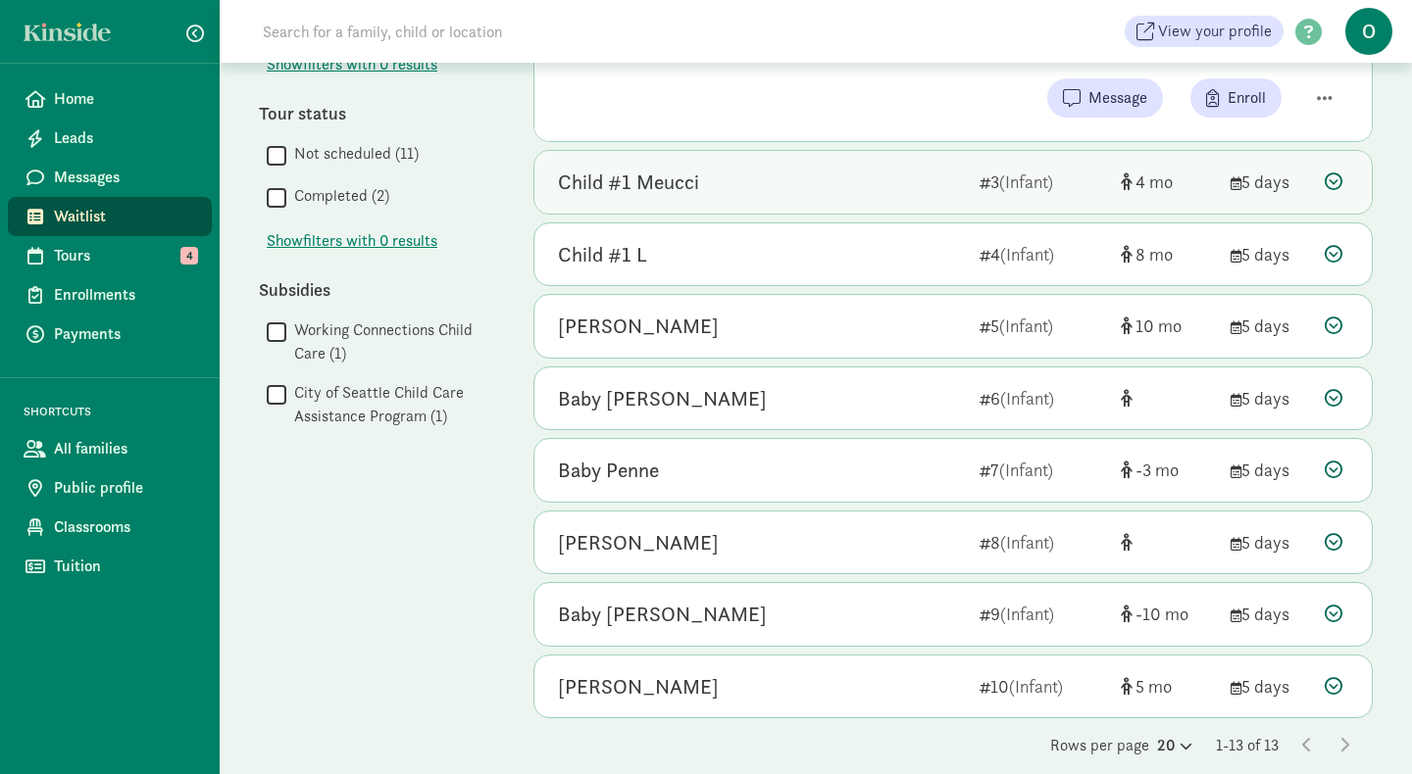
scroll to position [871, 0]
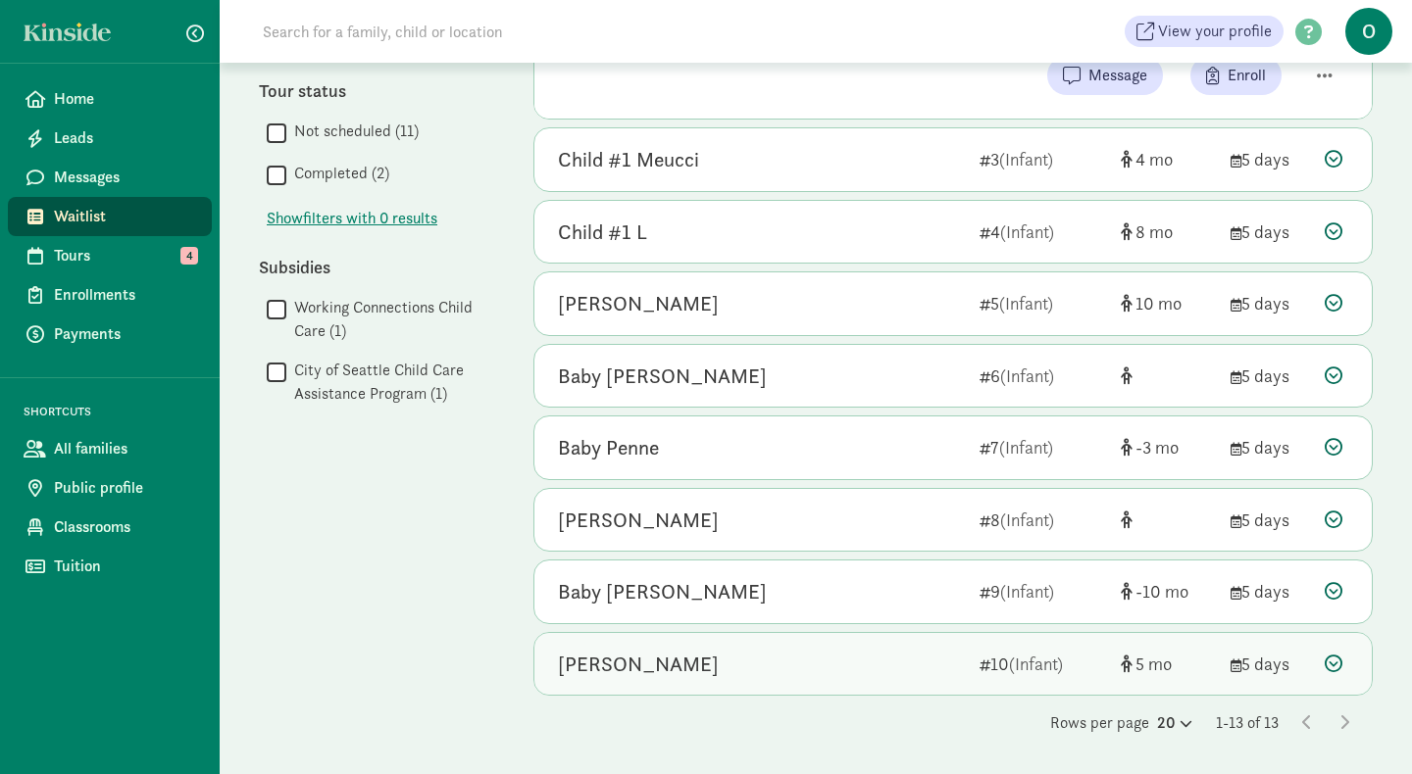
click at [628, 655] on div "[PERSON_NAME]" at bounding box center [638, 664] width 161 height 31
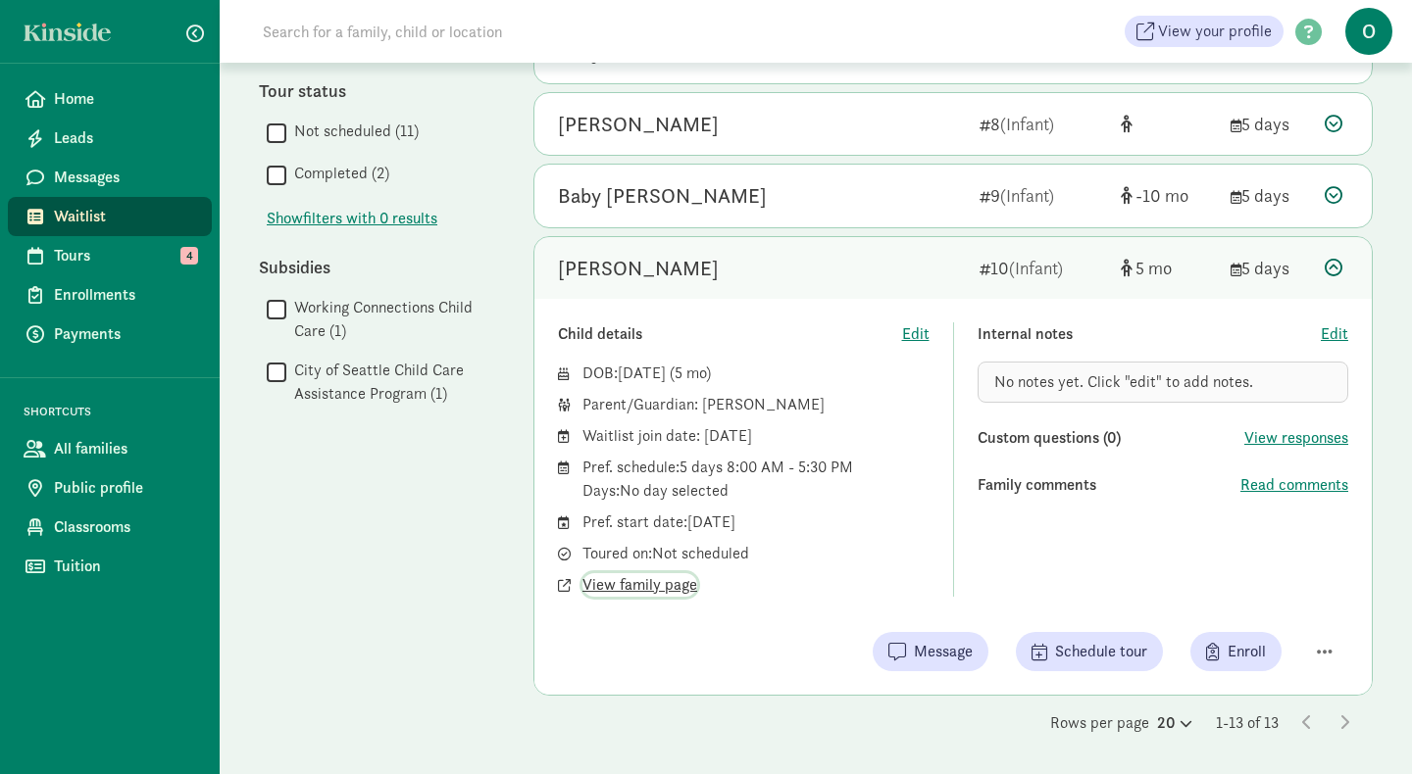
click at [650, 589] on span "View family page" at bounding box center [639, 585] width 115 height 24
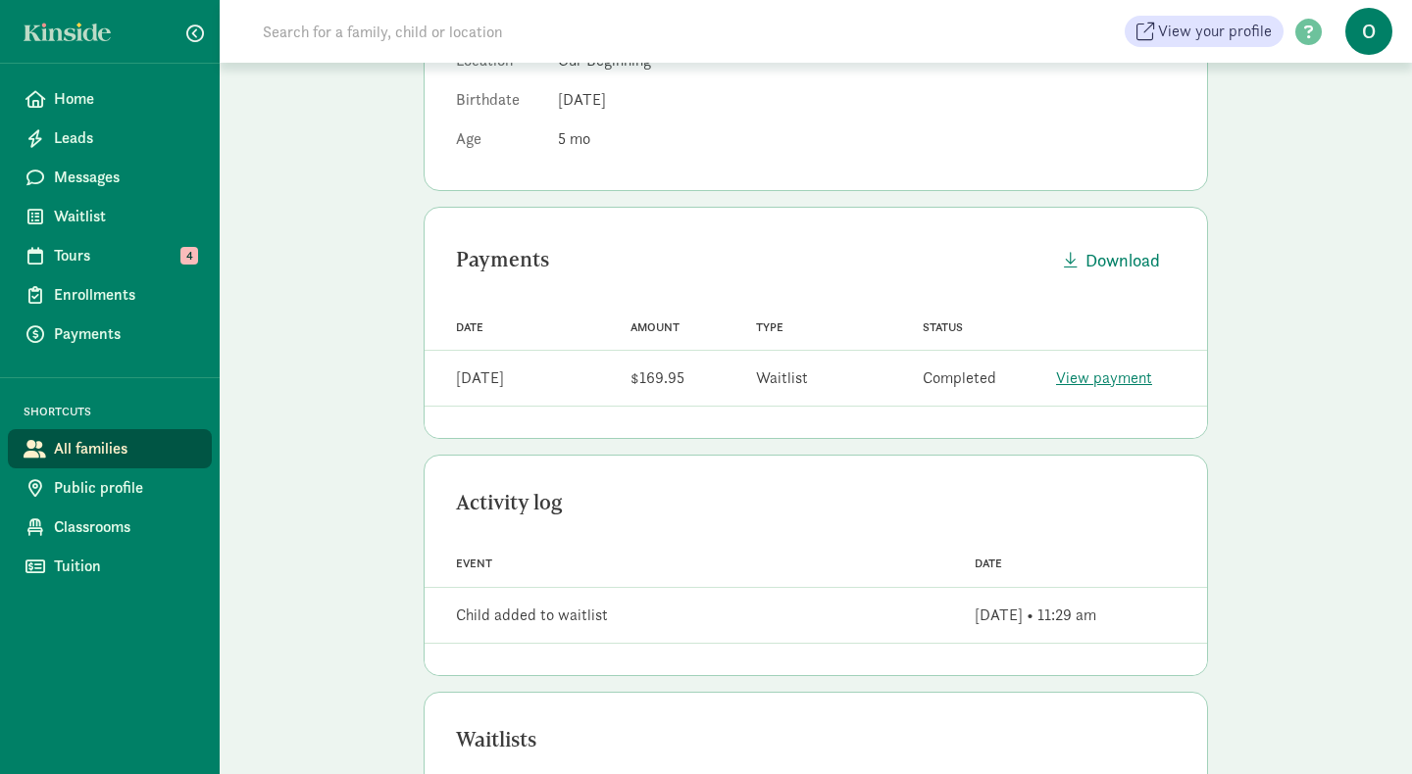
scroll to position [525, 0]
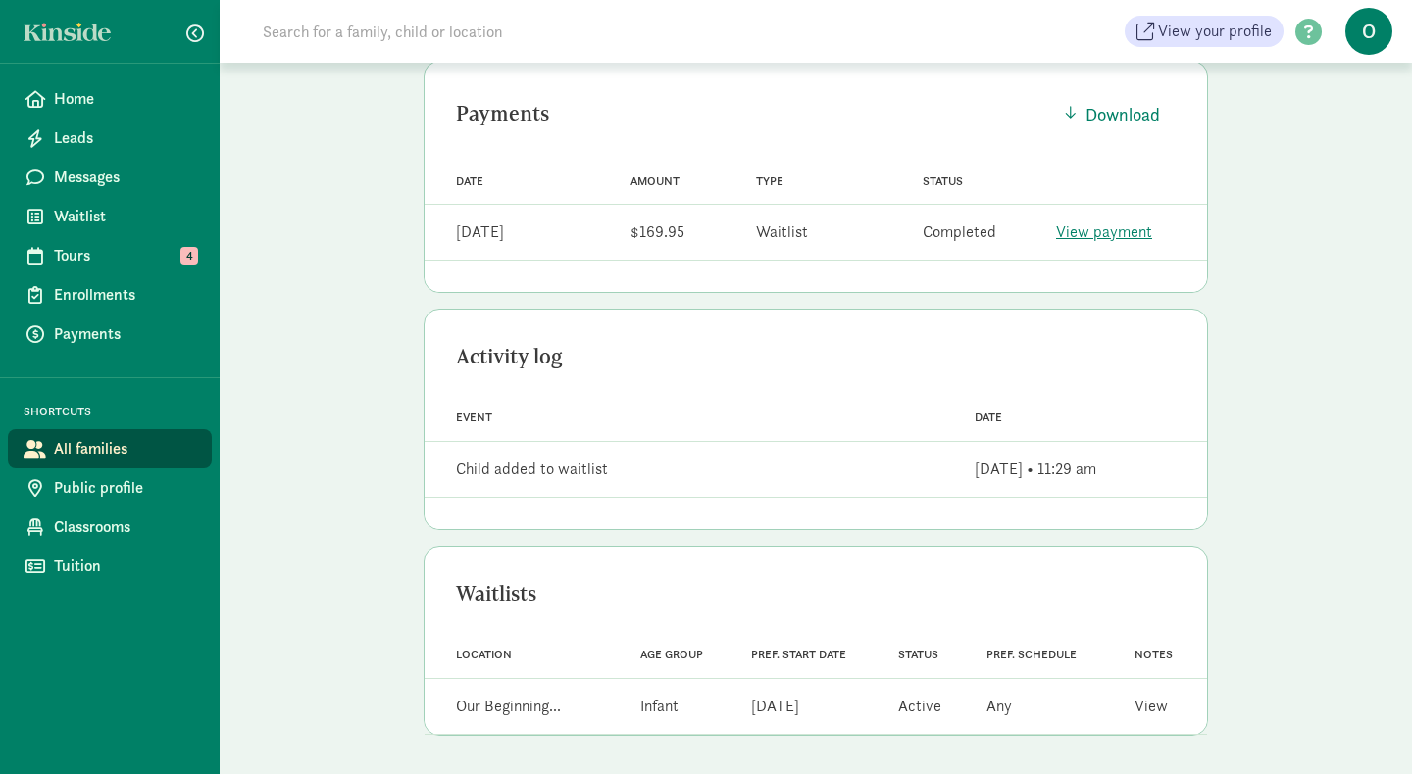
click at [1141, 708] on link "View" at bounding box center [1150, 706] width 33 height 21
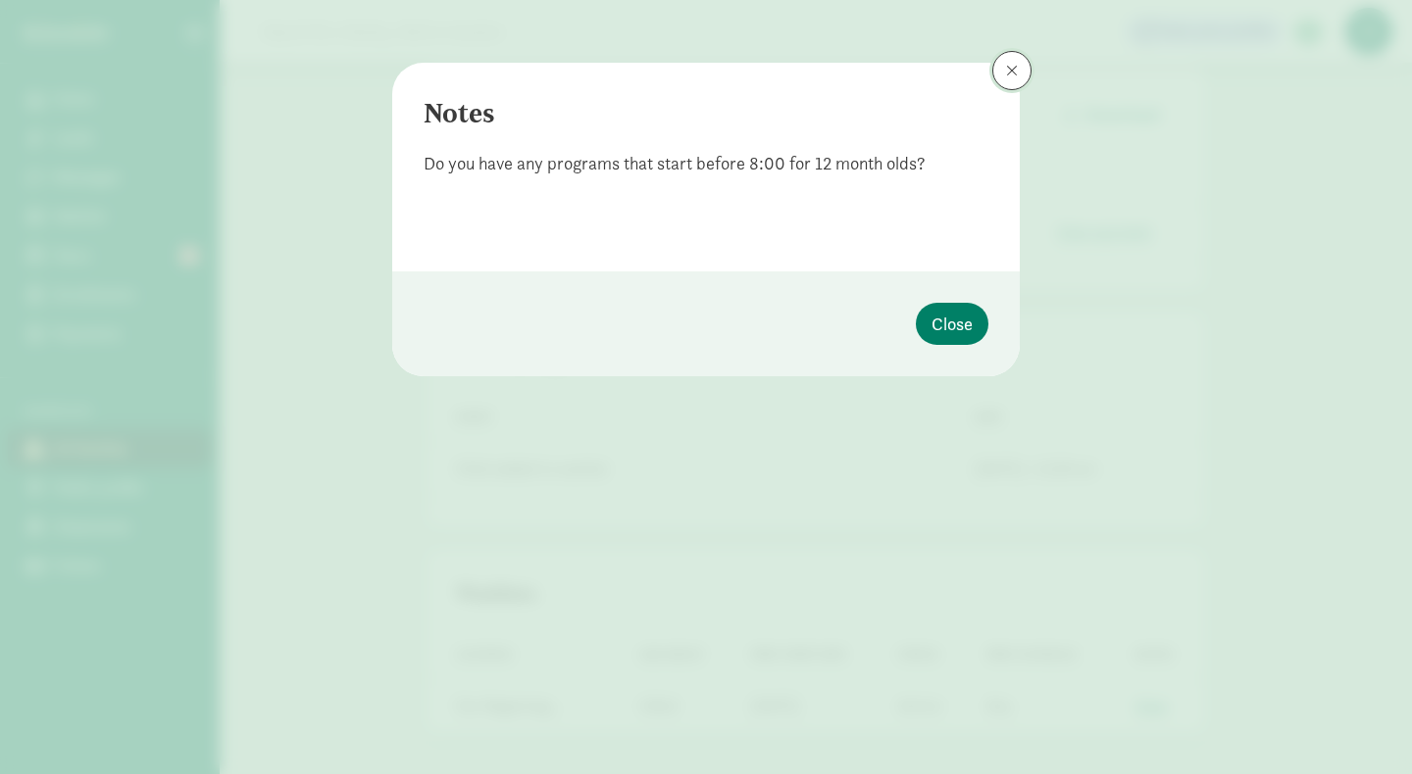
click at [1010, 81] on button at bounding box center [1011, 70] width 39 height 39
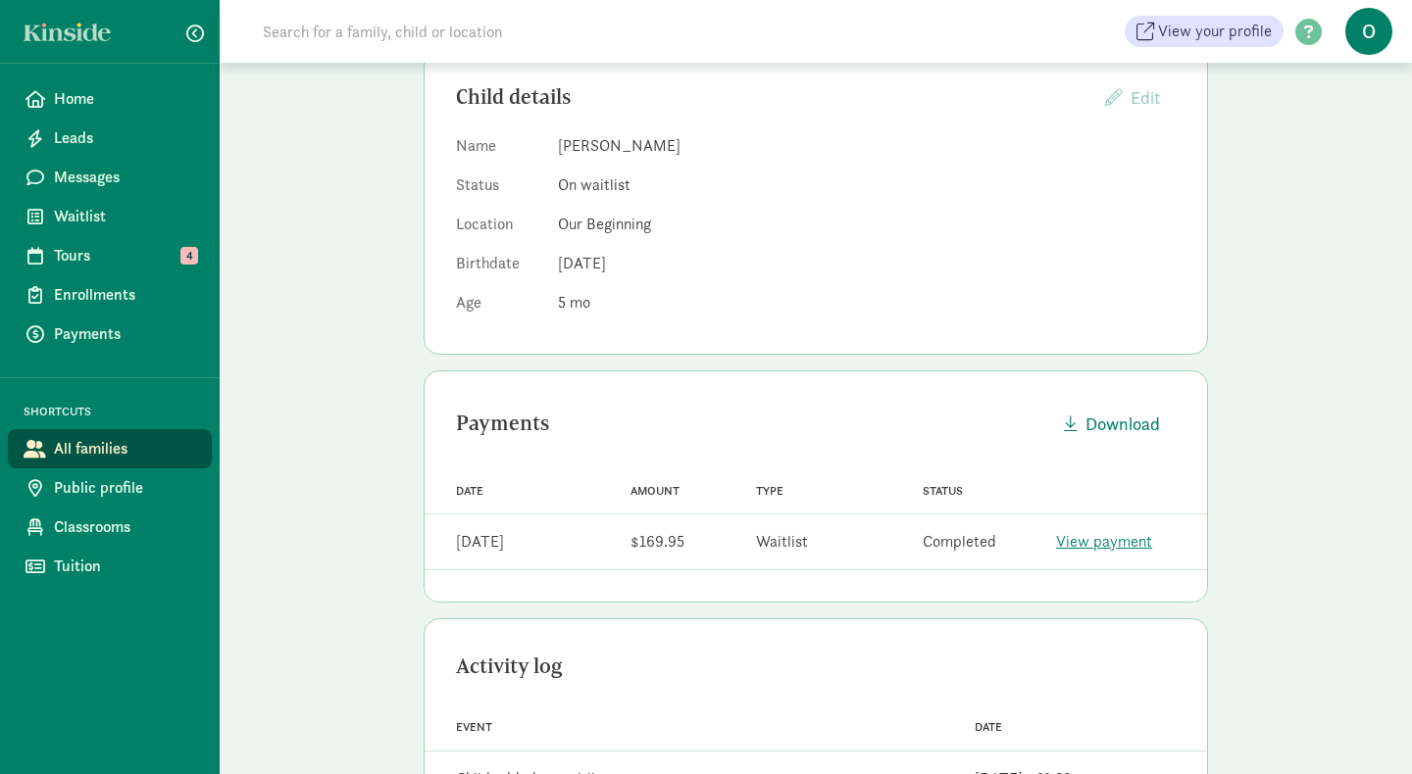
scroll to position [0, 0]
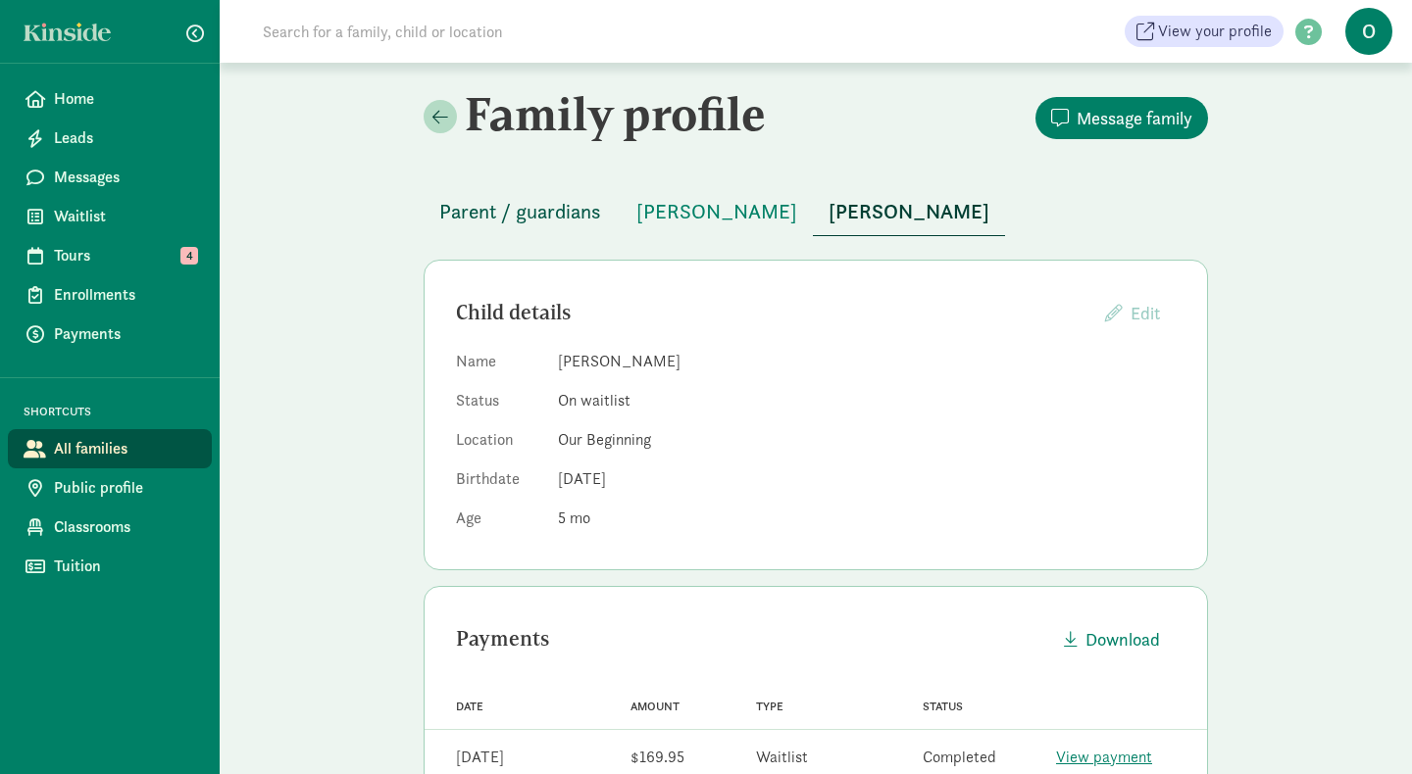
click at [503, 215] on span "Parent / guardians" at bounding box center [520, 211] width 162 height 31
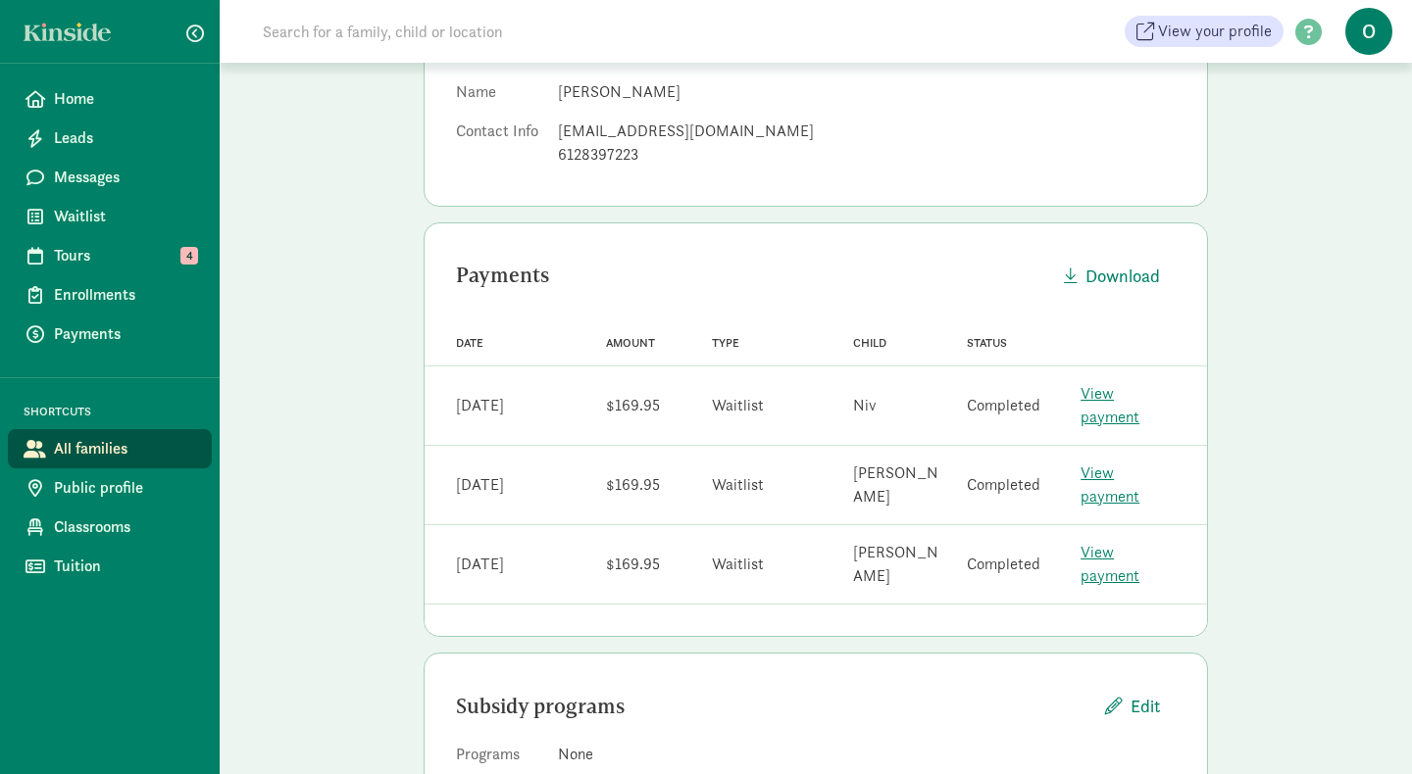
scroll to position [271, 0]
click at [123, 181] on span "Messages" at bounding box center [125, 178] width 142 height 24
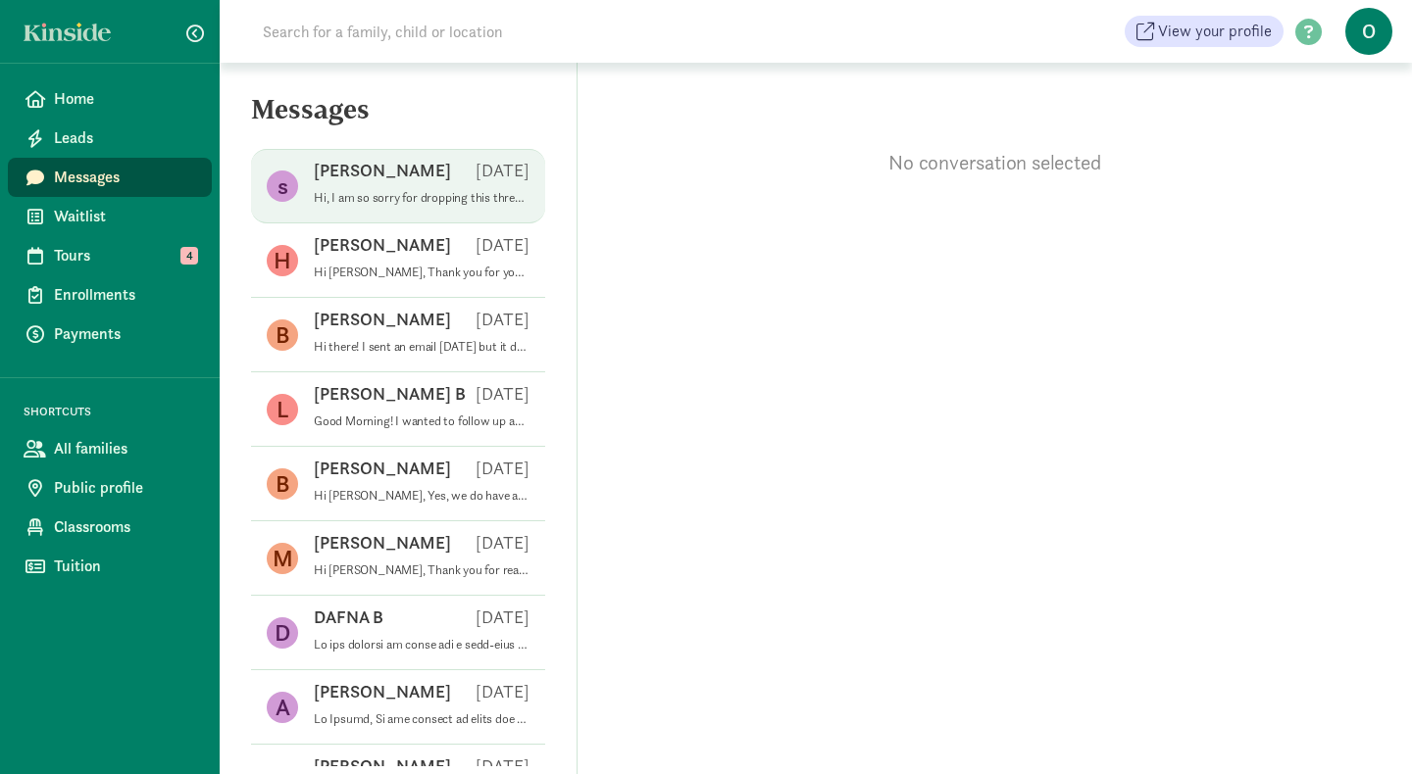
click at [422, 197] on p "Hi, I am so sorry for dropping this thread. We had a slate of family emergencie…" at bounding box center [422, 198] width 216 height 16
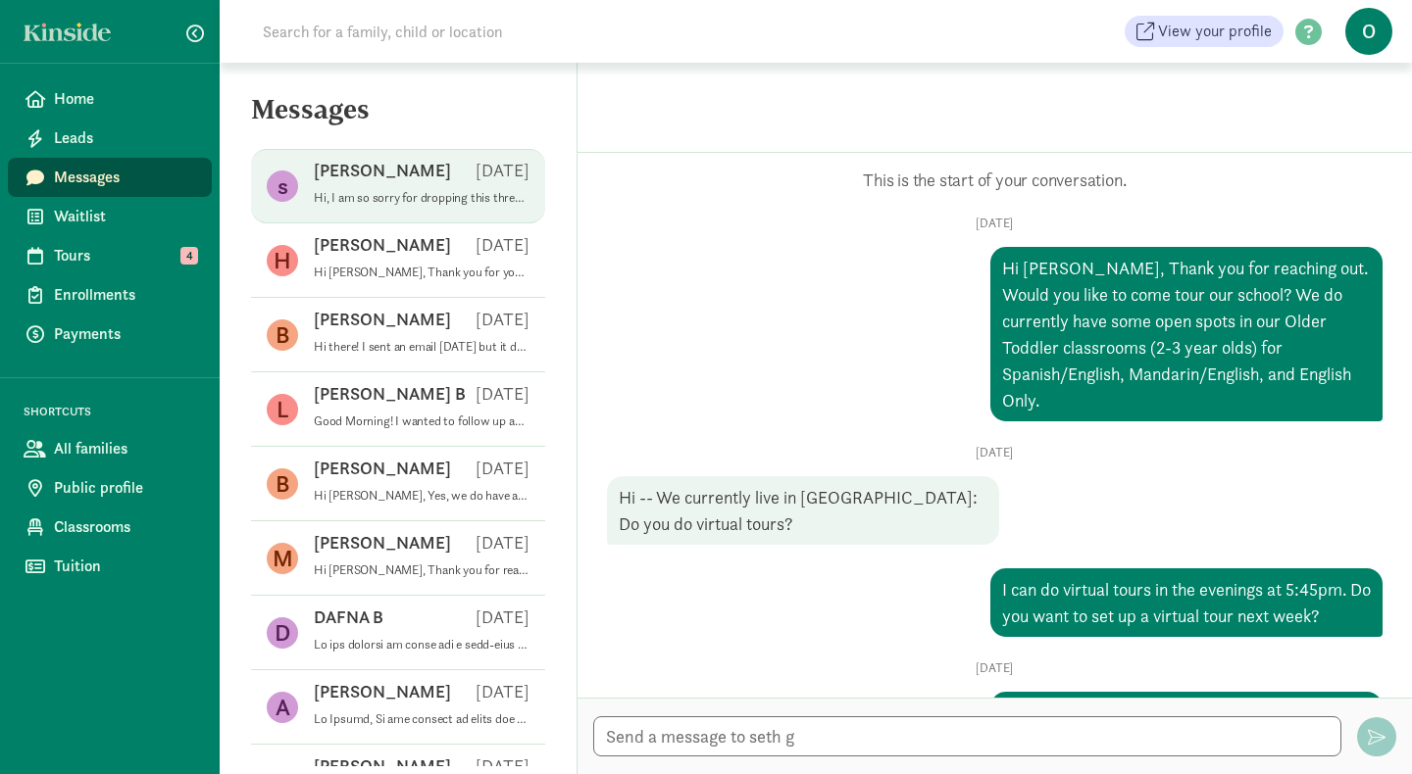
scroll to position [289, 0]
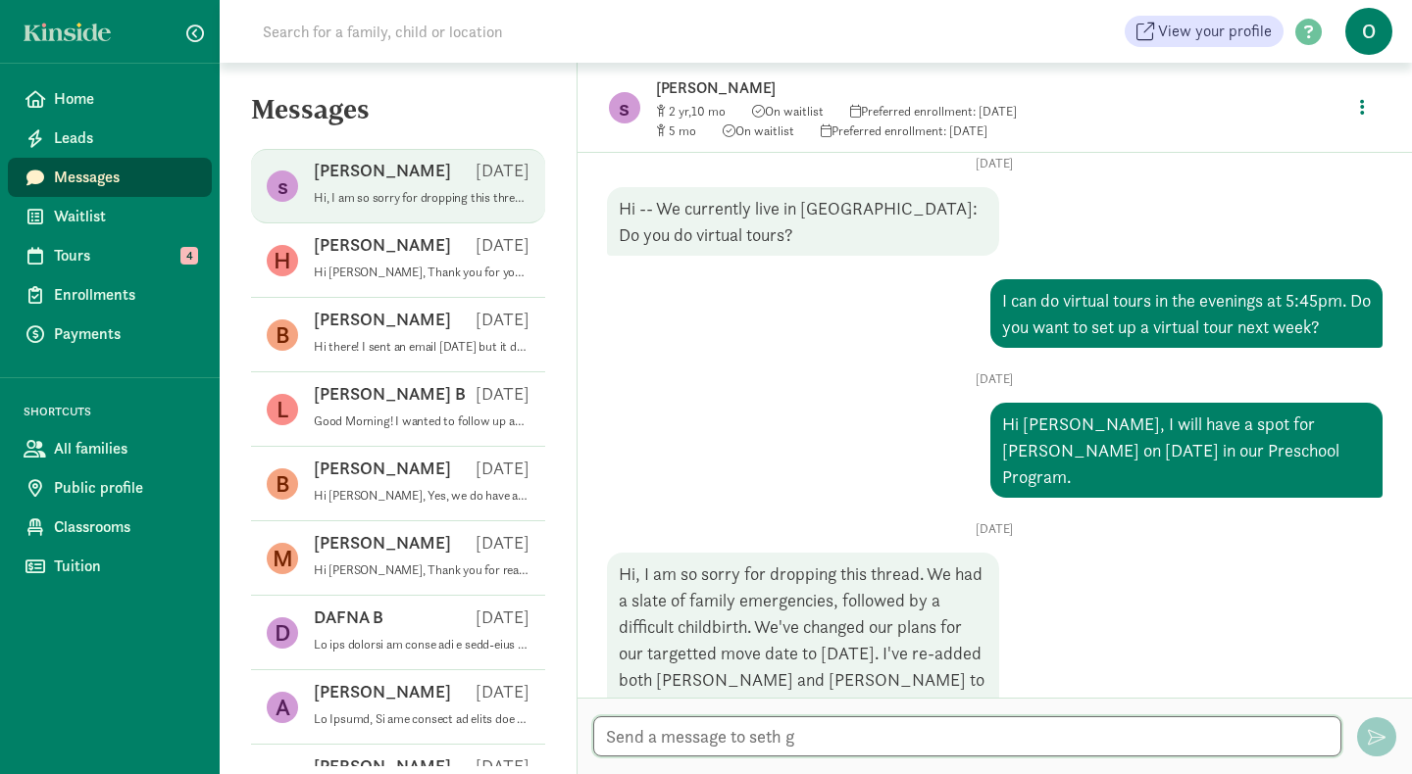
click at [693, 748] on textarea at bounding box center [967, 737] width 748 height 40
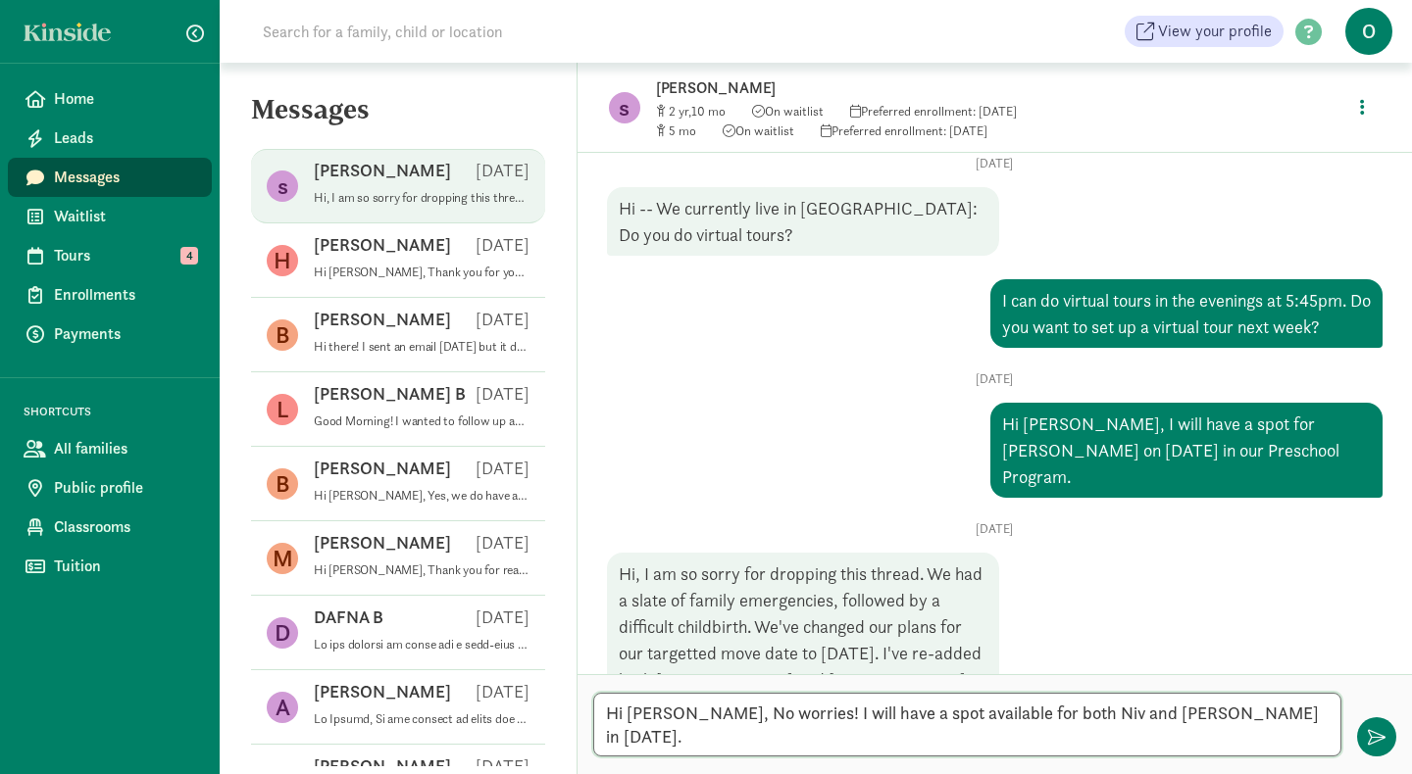
click at [1252, 736] on textarea "Hi Seth, No worries! I will have a spot available for both Niv and Ebbie in Mar…" at bounding box center [967, 725] width 748 height 64
click at [723, 732] on textarea "Hi Seth, No worries! I will have a spot available for both Niv and Ebbie in Mar…" at bounding box center [967, 725] width 748 height 64
click at [922, 743] on textarea "Hi Seth, No worries! I will have a spot available for both Niv and Ebbie in Mar…" at bounding box center [967, 725] width 748 height 64
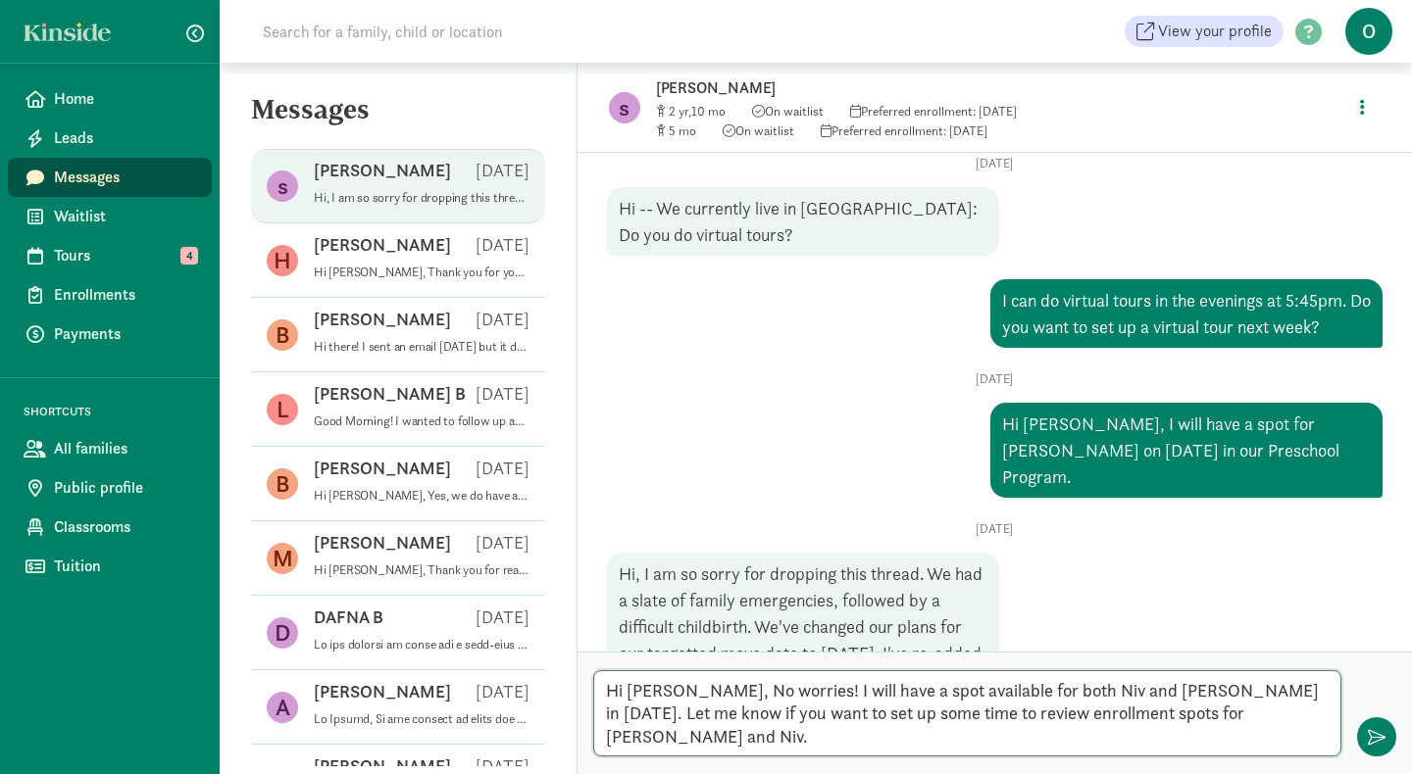
click at [886, 737] on textarea "Hi Seth, No worries! I will have a spot available for both Niv and Ebbie in Mar…" at bounding box center [967, 713] width 748 height 86
click at [1308, 736] on textarea "Hi Seth, No worries! I will have a spot available for both Niv and Ebbie in Mar…" at bounding box center [967, 713] width 748 height 86
type textarea "Hi Seth, No worries! I will have a spot available for both Niv and Ebbie in Mar…"
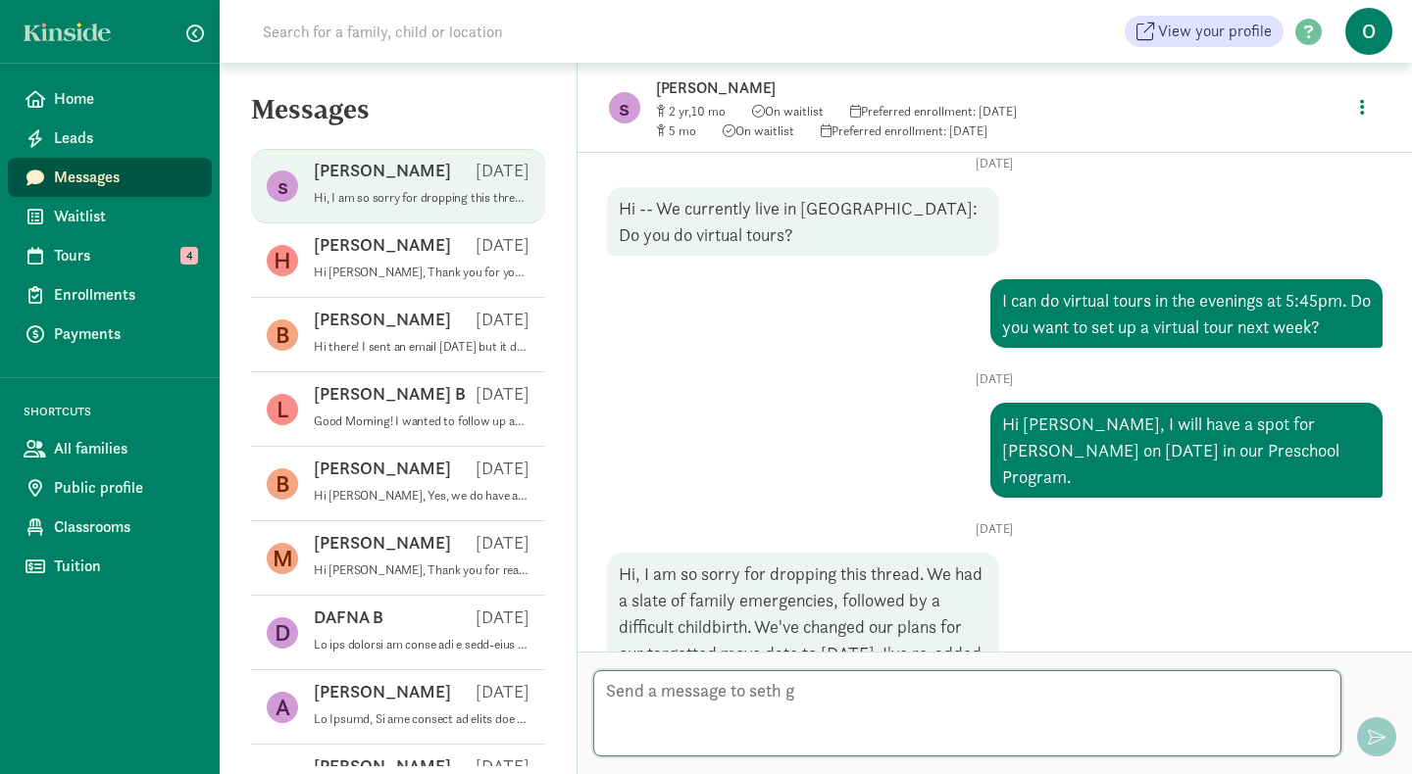
scroll to position [461, 0]
